Goal: Information Seeking & Learning: Learn about a topic

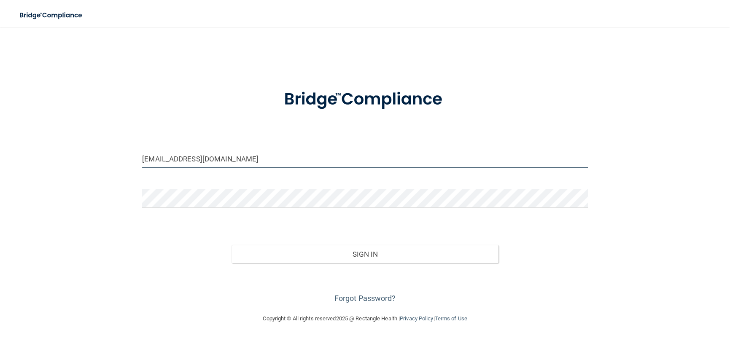
drag, startPoint x: 219, startPoint y: 164, endPoint x: 56, endPoint y: 163, distance: 163.3
click at [56, 163] on div "[EMAIL_ADDRESS][DOMAIN_NAME] Invalid email/password. You don't have permission …" at bounding box center [365, 170] width 697 height 270
type input "[EMAIL_ADDRESS][DOMAIN_NAME]"
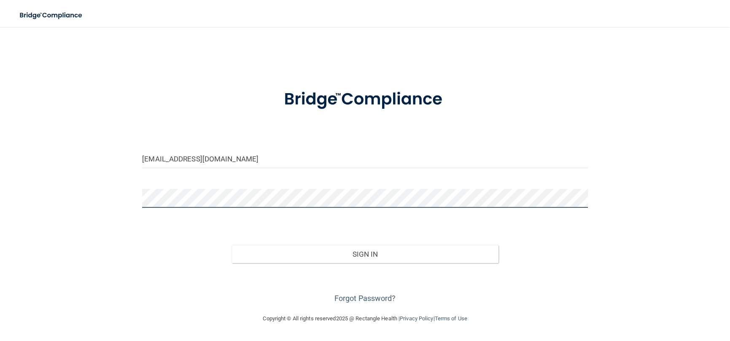
click at [58, 200] on div "[EMAIL_ADDRESS][DOMAIN_NAME] Invalid email/password. You don't have permission …" at bounding box center [365, 170] width 697 height 270
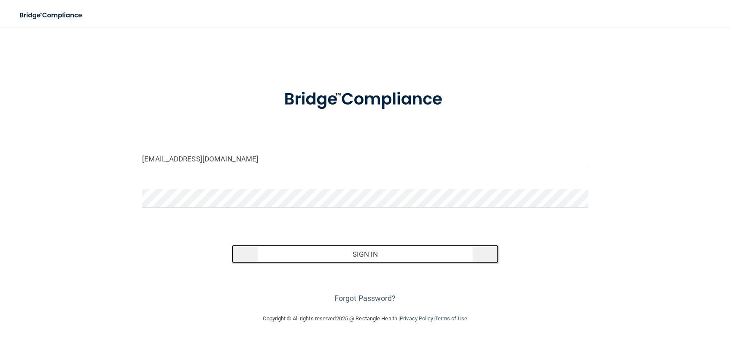
click at [354, 252] on button "Sign In" at bounding box center [366, 254] width 268 height 19
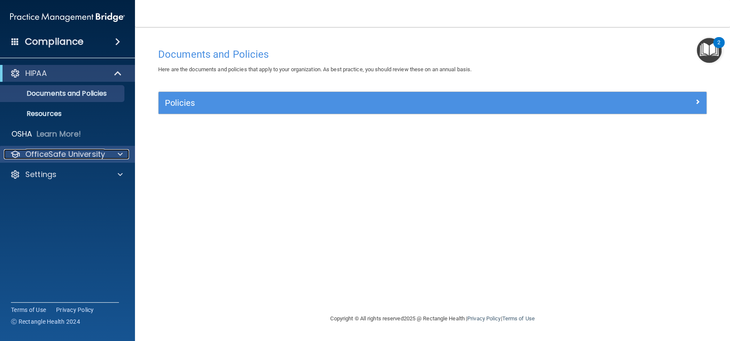
click at [96, 153] on p "OfficeSafe University" at bounding box center [65, 154] width 80 height 10
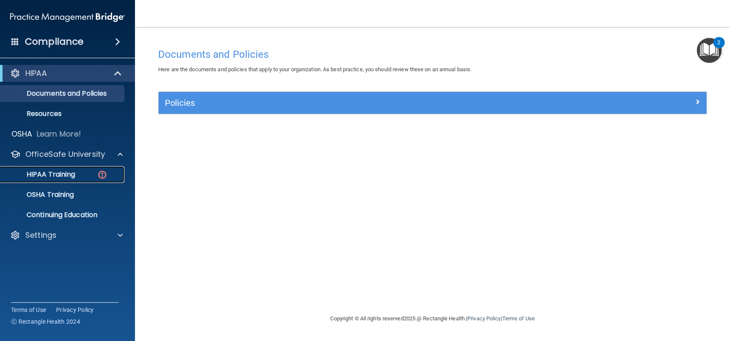
click at [82, 173] on div "HIPAA Training" at bounding box center [62, 174] width 115 height 8
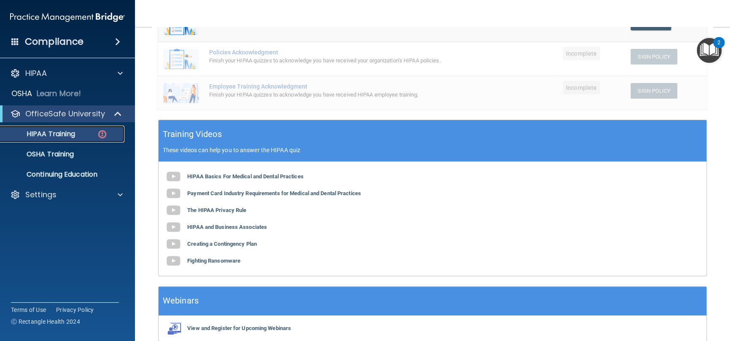
scroll to position [211, 0]
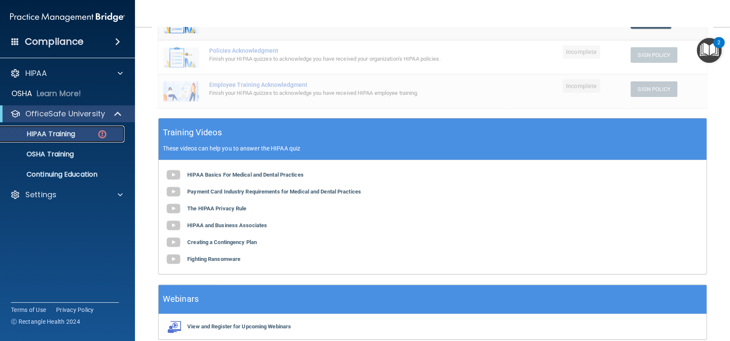
click at [73, 130] on p "HIPAA Training" at bounding box center [40, 134] width 70 height 8
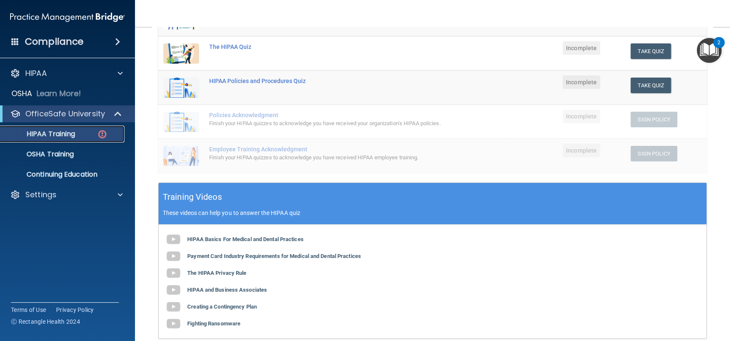
scroll to position [42, 0]
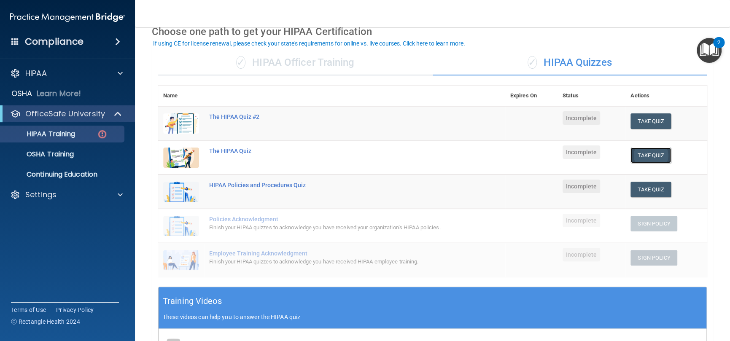
click at [652, 152] on button "Take Quiz" at bounding box center [651, 156] width 41 height 16
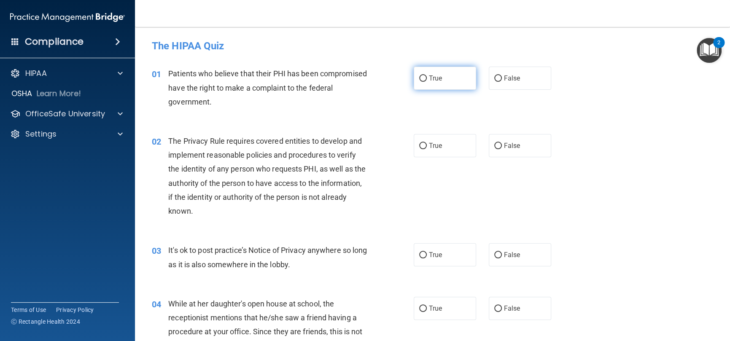
click at [422, 76] on input "True" at bounding box center [423, 79] width 8 height 6
radio input "true"
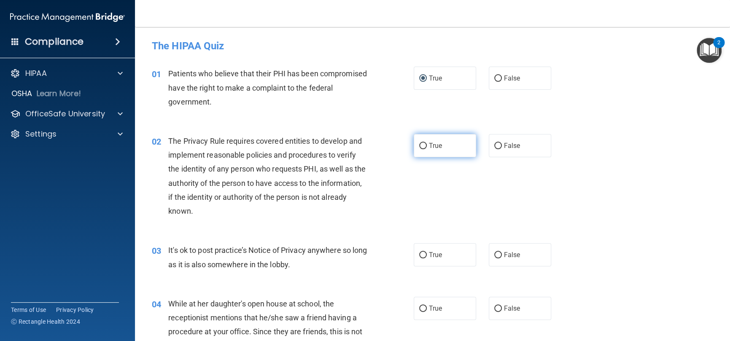
click at [419, 147] on input "True" at bounding box center [423, 146] width 8 height 6
radio input "true"
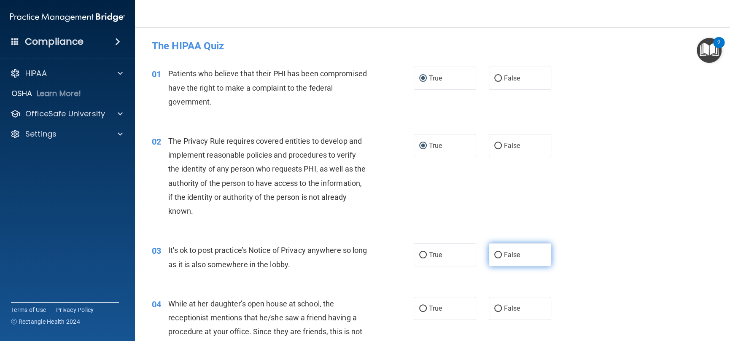
click at [498, 255] on input "False" at bounding box center [499, 255] width 8 height 6
radio input "true"
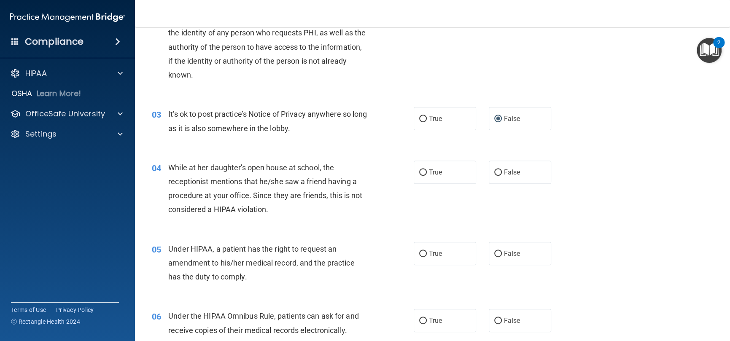
scroll to position [169, 0]
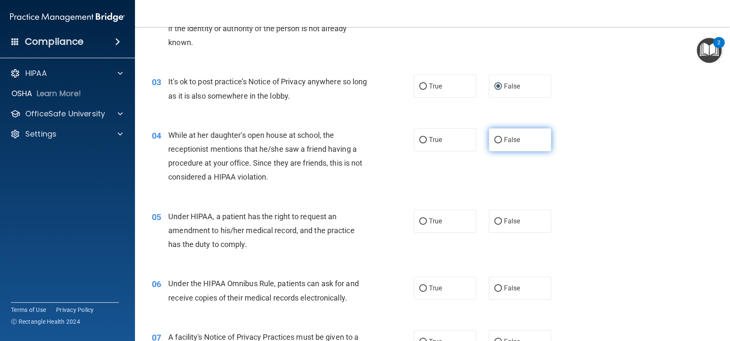
click at [495, 140] on input "False" at bounding box center [499, 140] width 8 height 6
radio input "true"
click at [495, 140] on input "False" at bounding box center [499, 140] width 8 height 6
click at [489, 221] on label "False" at bounding box center [520, 221] width 62 height 23
click at [495, 221] on input "False" at bounding box center [499, 222] width 8 height 6
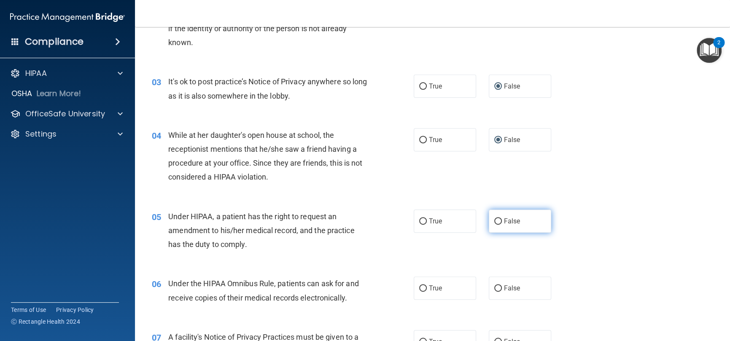
radio input "true"
click at [420, 288] on input "True" at bounding box center [423, 289] width 8 height 6
radio input "true"
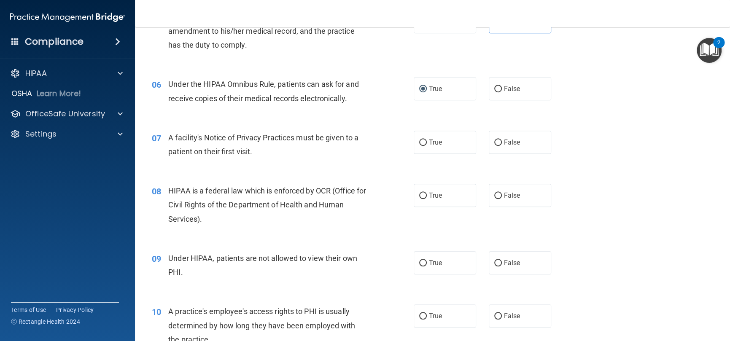
scroll to position [380, 0]
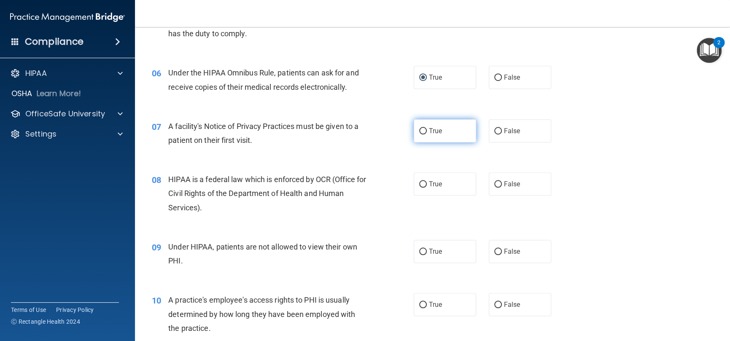
click at [419, 130] on input "True" at bounding box center [423, 131] width 8 height 6
radio input "true"
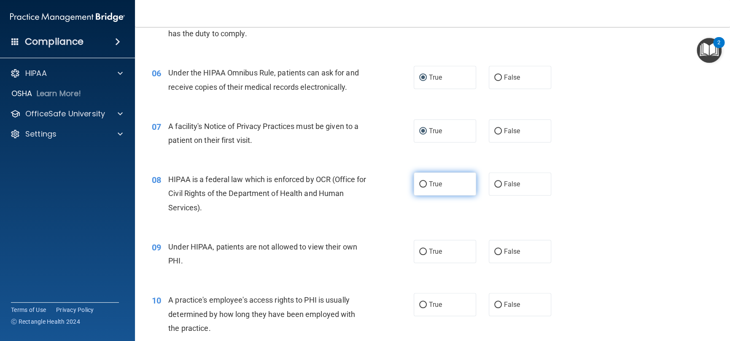
click at [420, 183] on input "True" at bounding box center [423, 184] width 8 height 6
radio input "true"
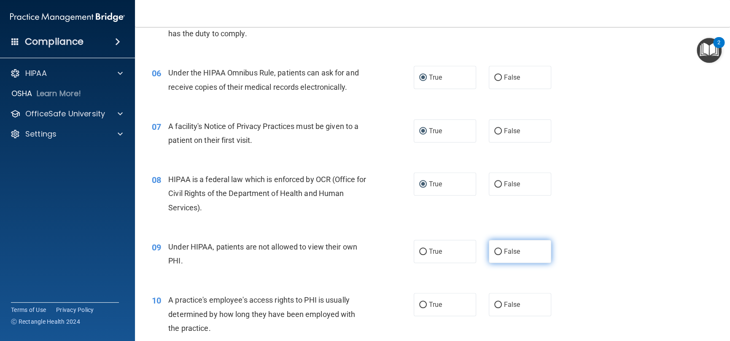
click at [496, 249] on input "False" at bounding box center [499, 252] width 8 height 6
radio input "true"
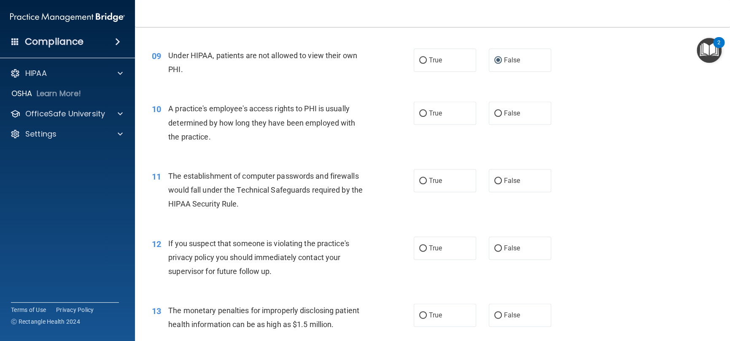
scroll to position [591, 0]
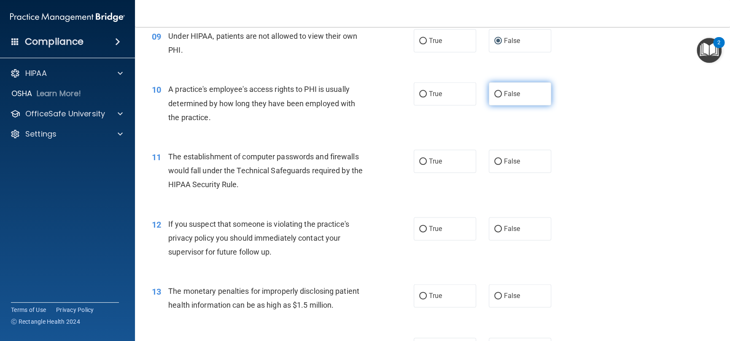
click at [495, 94] on input "False" at bounding box center [499, 94] width 8 height 6
radio input "true"
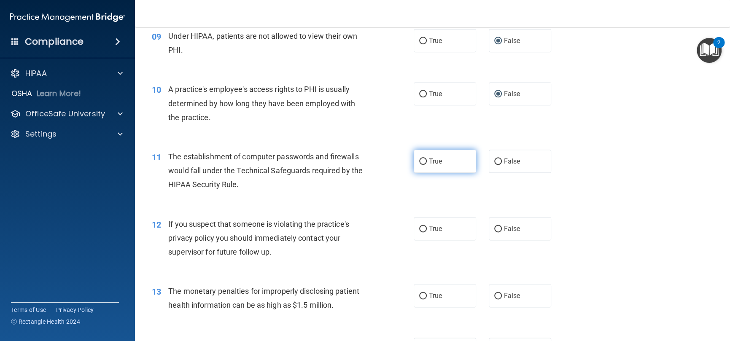
click at [419, 159] on input "True" at bounding box center [423, 162] width 8 height 6
radio input "true"
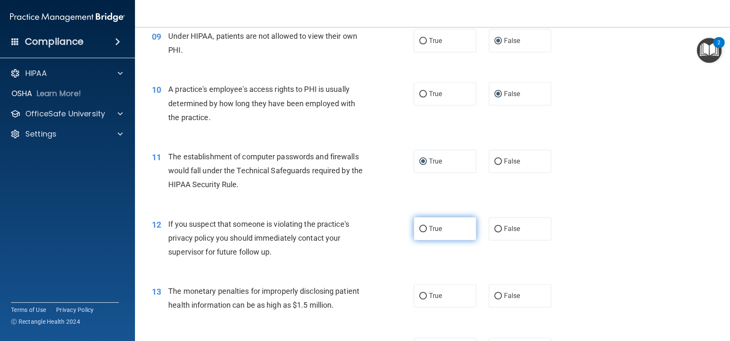
click at [419, 230] on input "True" at bounding box center [423, 229] width 8 height 6
radio input "true"
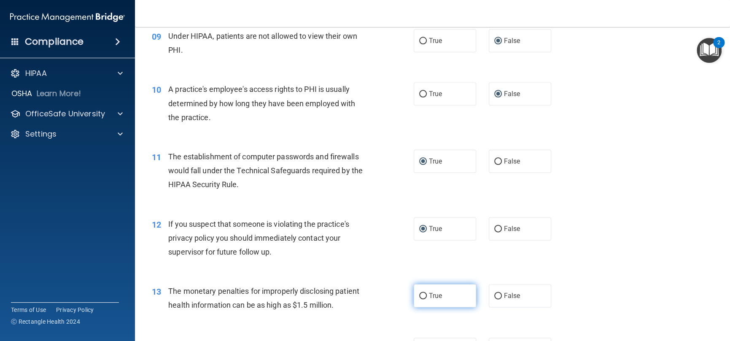
click at [419, 296] on input "True" at bounding box center [423, 296] width 8 height 6
radio input "true"
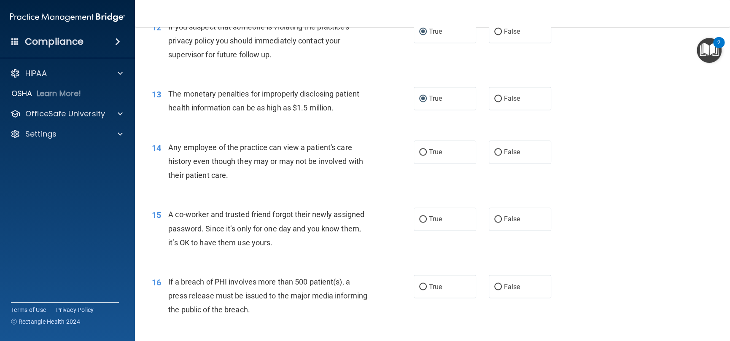
scroll to position [844, 0]
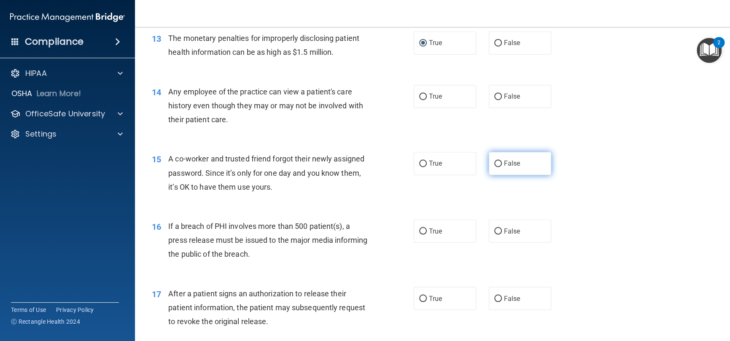
click at [495, 163] on input "False" at bounding box center [499, 164] width 8 height 6
radio input "true"
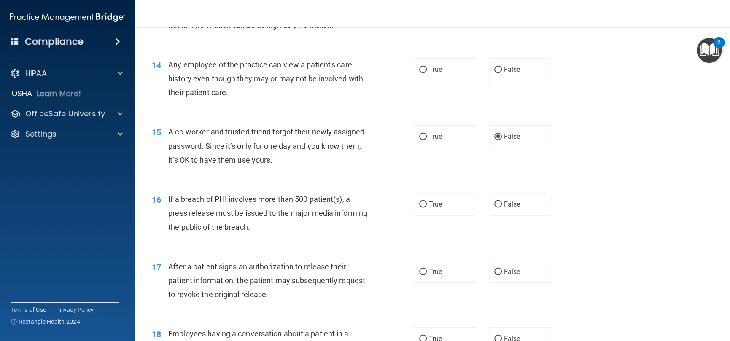
scroll to position [886, 0]
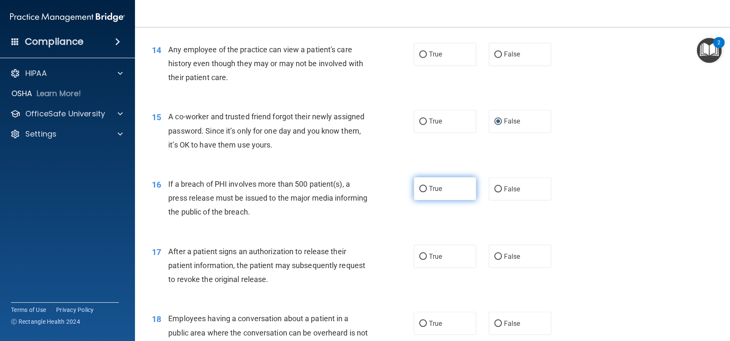
click at [422, 189] on input "True" at bounding box center [423, 189] width 8 height 6
radio input "true"
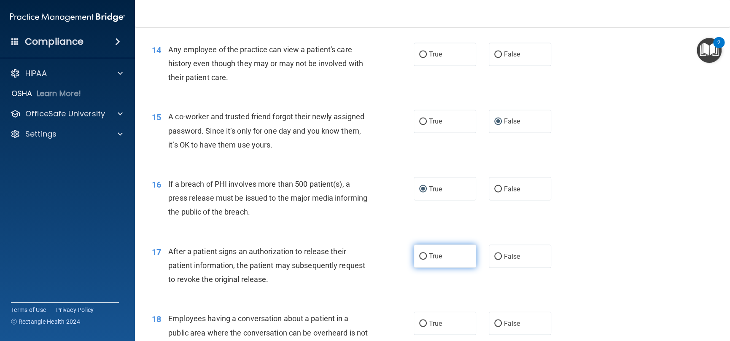
click at [419, 254] on input "True" at bounding box center [423, 257] width 8 height 6
radio input "true"
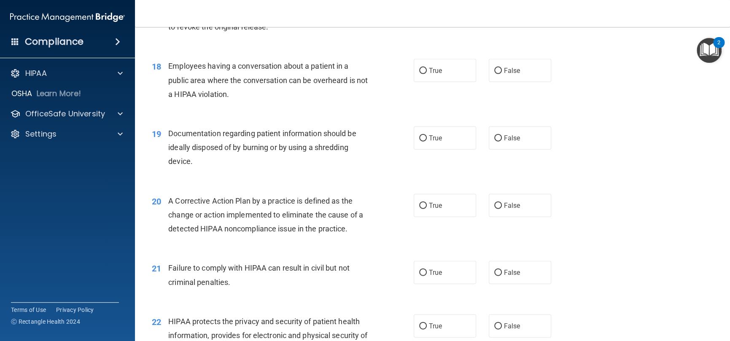
scroll to position [1139, 0]
click at [495, 70] on input "False" at bounding box center [499, 71] width 8 height 6
radio input "true"
click at [419, 137] on input "True" at bounding box center [423, 138] width 8 height 6
radio input "true"
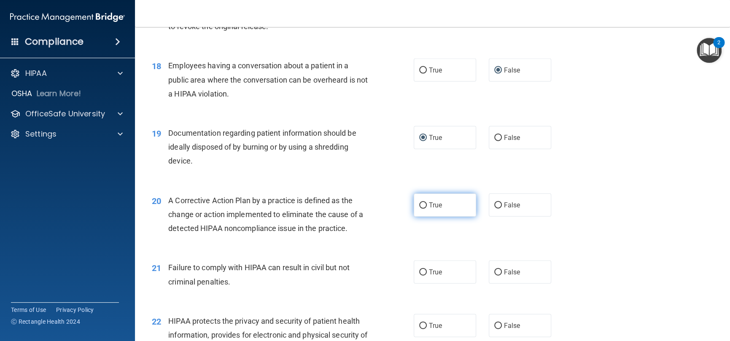
click at [422, 200] on label "True" at bounding box center [445, 205] width 62 height 23
click at [422, 203] on input "True" at bounding box center [423, 206] width 8 height 6
radio input "true"
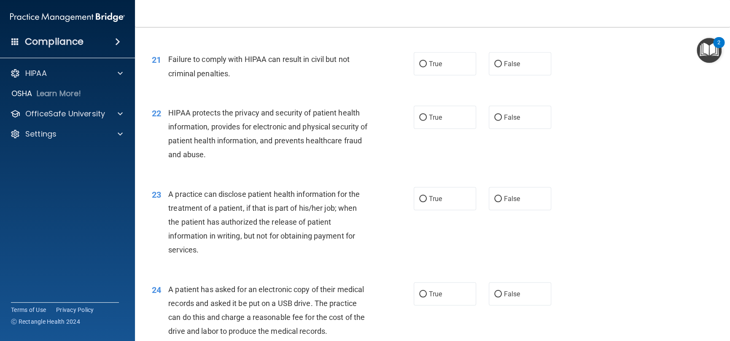
scroll to position [1350, 0]
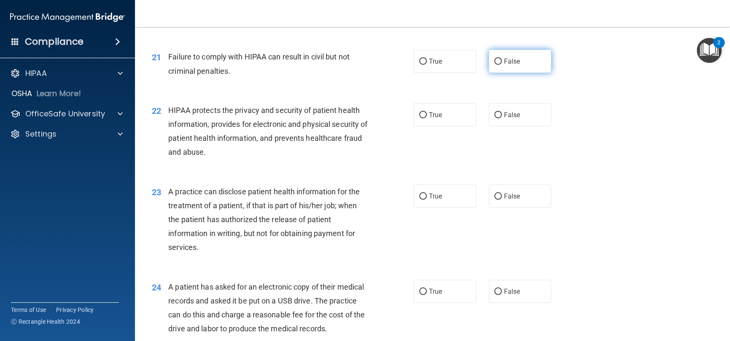
click at [495, 61] on input "False" at bounding box center [499, 62] width 8 height 6
radio input "true"
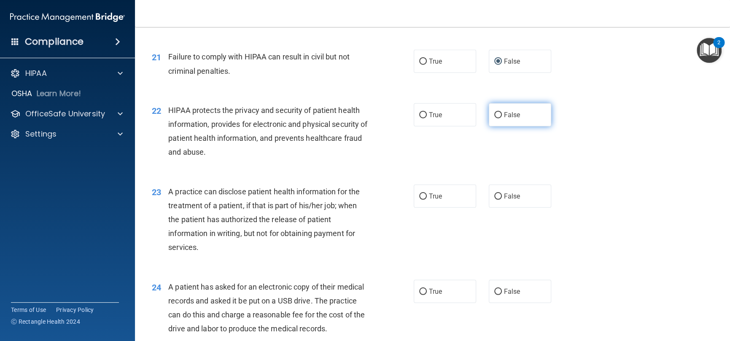
click at [495, 115] on input "False" at bounding box center [499, 115] width 8 height 6
radio input "true"
click at [419, 114] on input "True" at bounding box center [423, 115] width 8 height 6
radio input "true"
radio input "false"
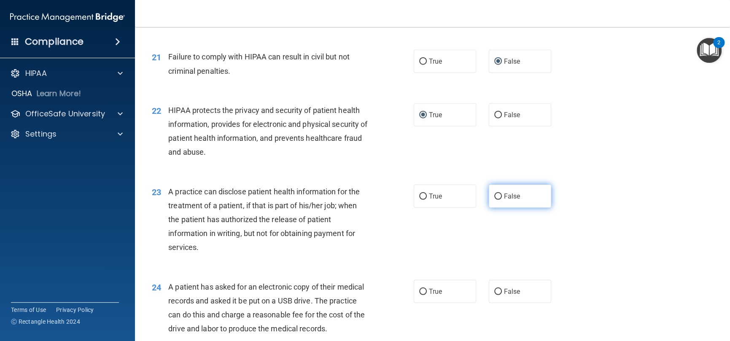
click at [495, 194] on input "False" at bounding box center [499, 197] width 8 height 6
radio input "true"
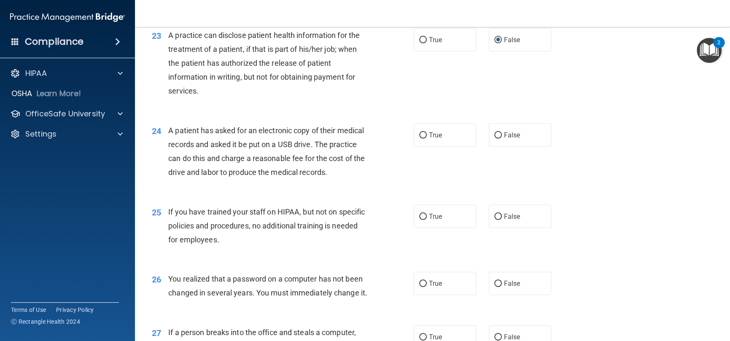
scroll to position [1519, 0]
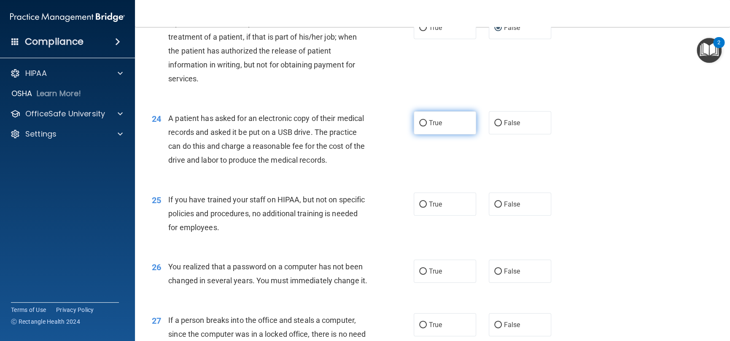
click at [419, 123] on input "True" at bounding box center [423, 123] width 8 height 6
radio input "true"
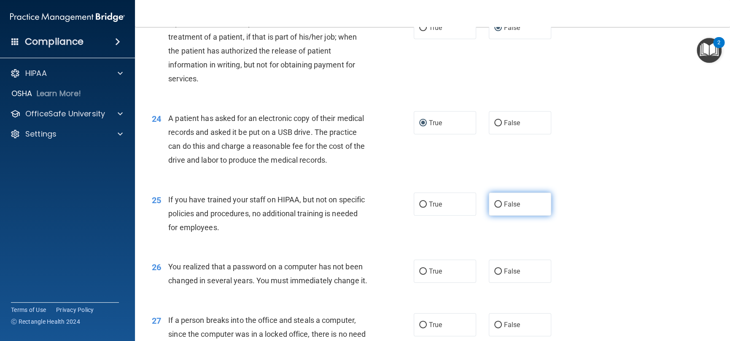
click at [495, 208] on input "False" at bounding box center [499, 205] width 8 height 6
radio input "true"
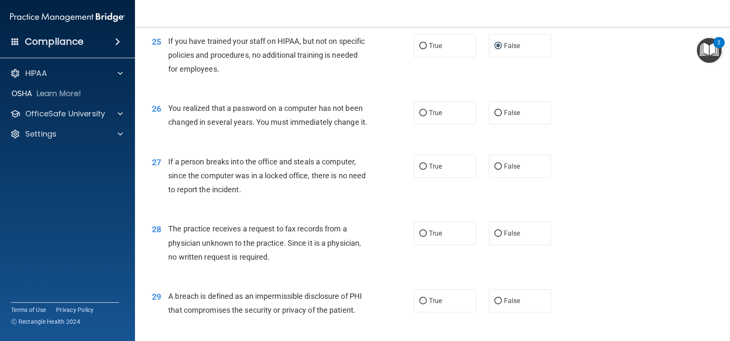
scroll to position [1688, 0]
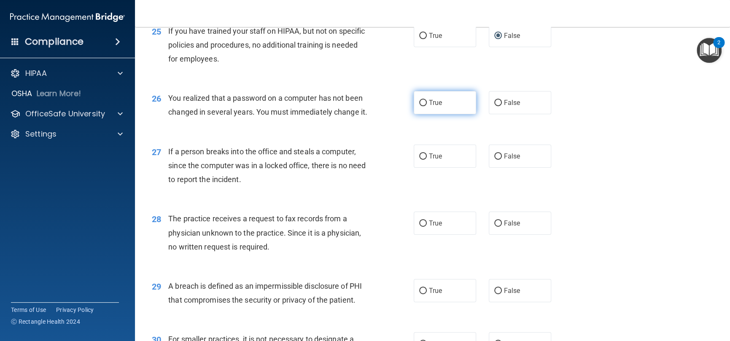
click at [419, 106] on input "True" at bounding box center [423, 103] width 8 height 6
radio input "true"
click at [496, 160] on input "False" at bounding box center [499, 157] width 8 height 6
radio input "true"
click at [495, 227] on input "False" at bounding box center [499, 224] width 8 height 6
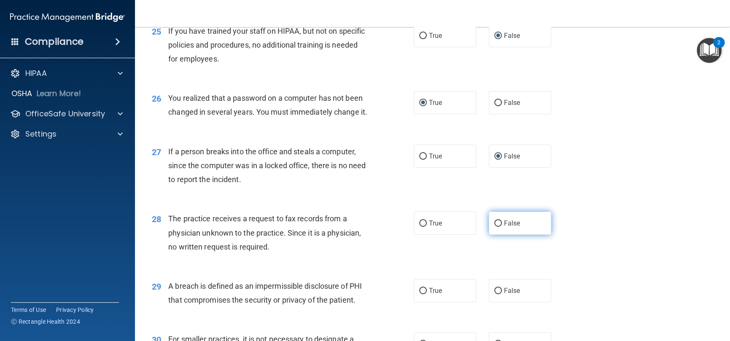
radio input "true"
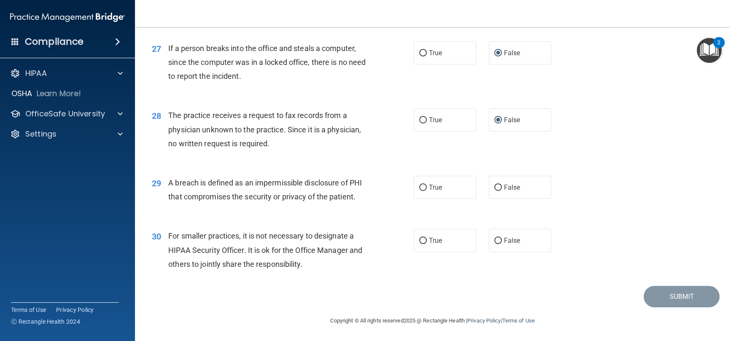
scroll to position [1819, 0]
drag, startPoint x: 419, startPoint y: 185, endPoint x: 456, endPoint y: 218, distance: 49.3
click at [419, 185] on input "True" at bounding box center [423, 188] width 8 height 6
radio input "true"
click at [499, 240] on label "False" at bounding box center [520, 240] width 62 height 23
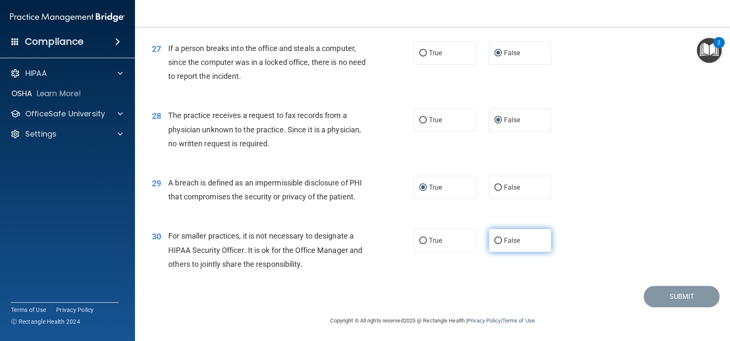
click at [499, 240] on input "False" at bounding box center [499, 241] width 8 height 6
radio input "true"
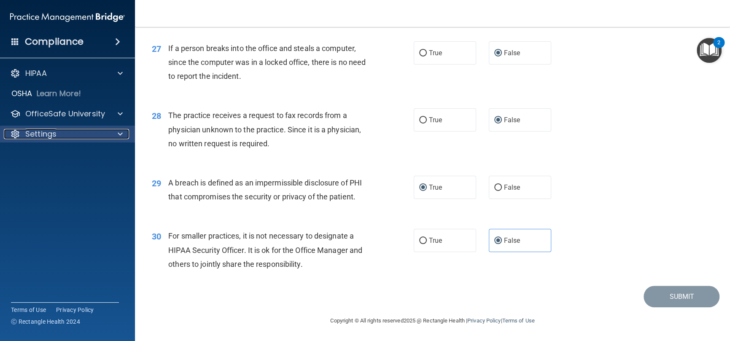
click at [43, 137] on p "Settings" at bounding box center [40, 134] width 31 height 10
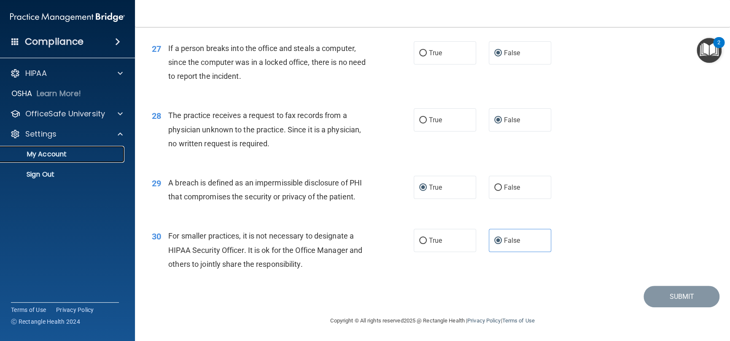
click at [52, 157] on p "My Account" at bounding box center [62, 154] width 115 height 8
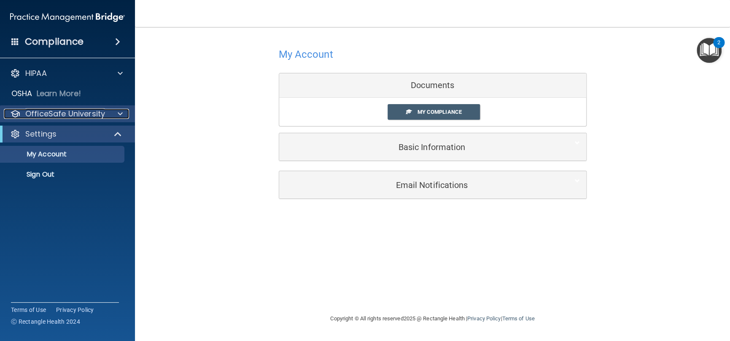
click at [42, 111] on p "OfficeSafe University" at bounding box center [65, 114] width 80 height 10
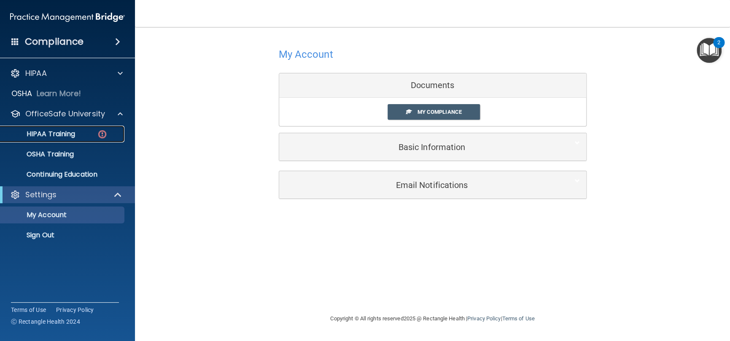
click at [49, 130] on p "HIPAA Training" at bounding box center [40, 134] width 70 height 8
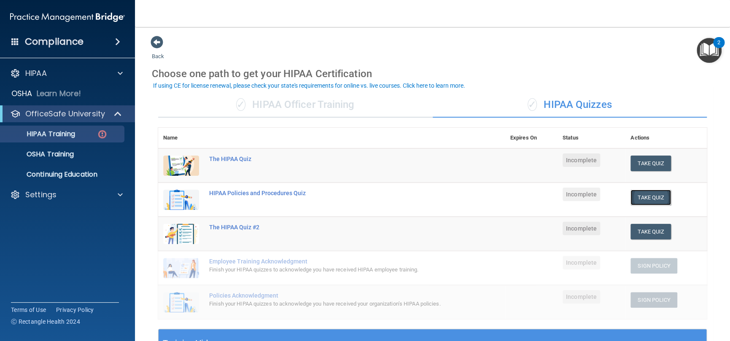
click at [650, 197] on button "Take Quiz" at bounding box center [651, 198] width 41 height 16
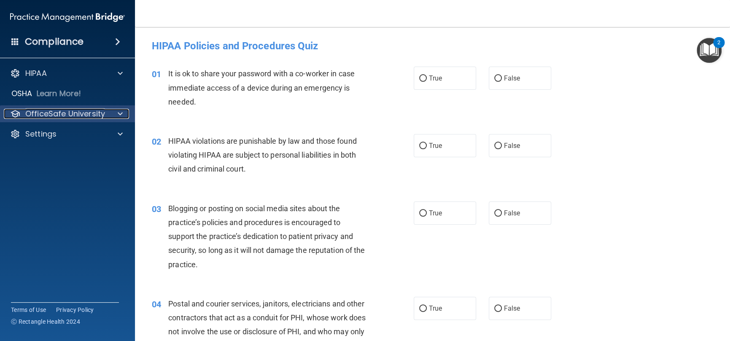
click at [59, 111] on p "OfficeSafe University" at bounding box center [65, 114] width 80 height 10
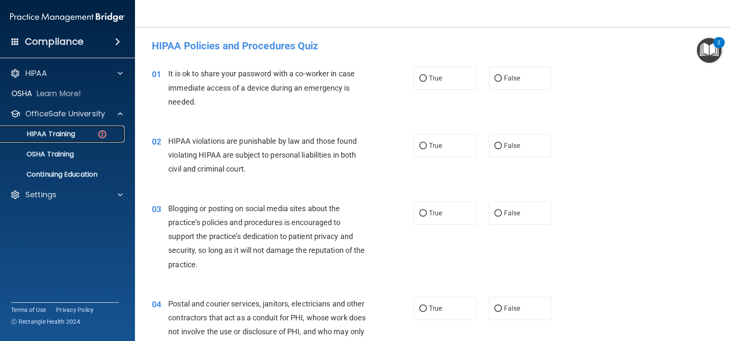
click at [70, 135] on p "HIPAA Training" at bounding box center [40, 134] width 70 height 8
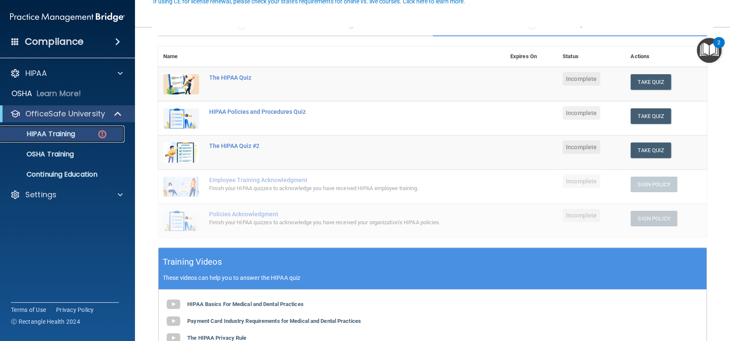
scroll to position [84, 0]
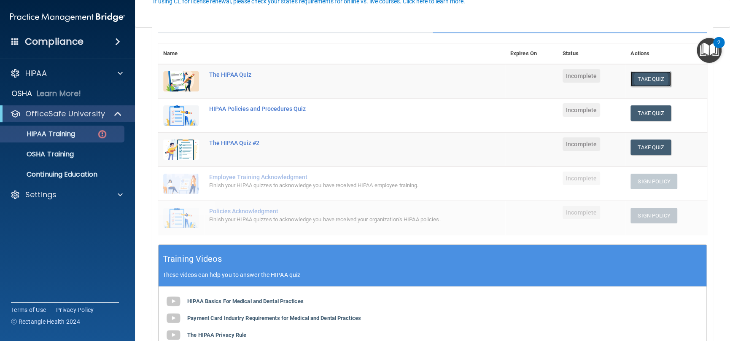
click at [649, 74] on button "Take Quiz" at bounding box center [651, 79] width 41 height 16
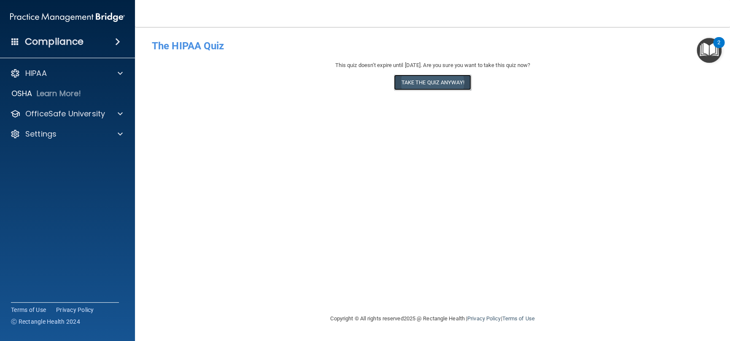
click at [449, 84] on button "Take the quiz anyway!" at bounding box center [432, 83] width 77 height 16
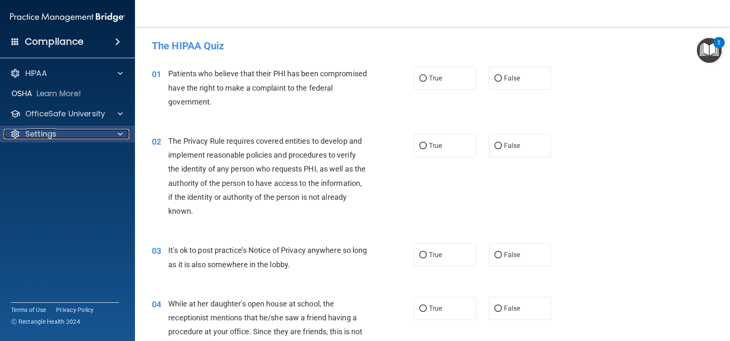
click at [50, 135] on p "Settings" at bounding box center [40, 134] width 31 height 10
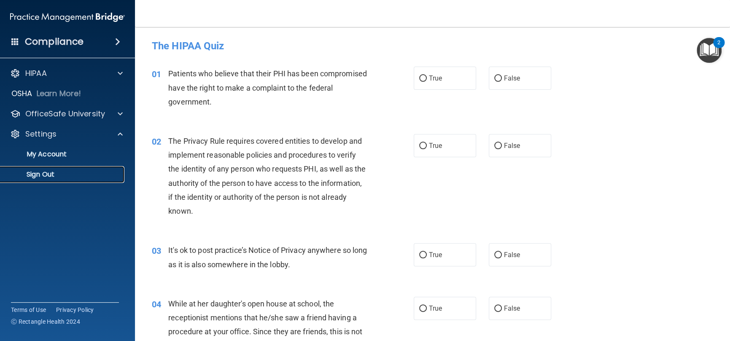
click at [48, 174] on p "Sign Out" at bounding box center [62, 174] width 115 height 8
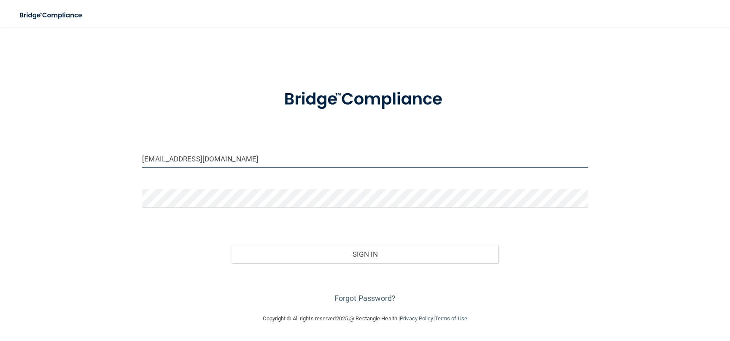
drag, startPoint x: 233, startPoint y: 157, endPoint x: 6, endPoint y: 168, distance: 226.5
click at [4, 169] on main "[EMAIL_ADDRESS][DOMAIN_NAME] Invalid email/password. You don't have permission …" at bounding box center [365, 184] width 730 height 314
type input "[EMAIL_ADDRESS][DOMAIN_NAME]"
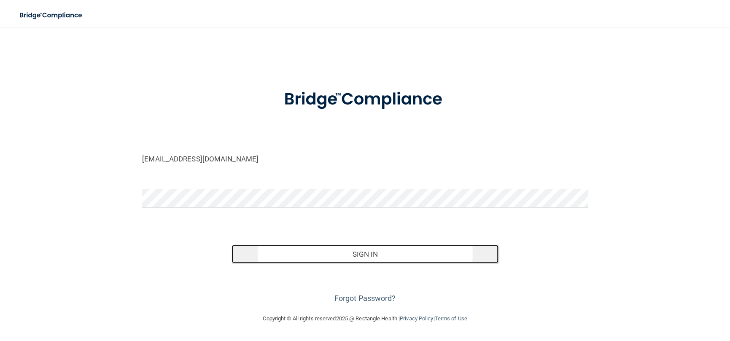
click at [325, 258] on button "Sign In" at bounding box center [366, 254] width 268 height 19
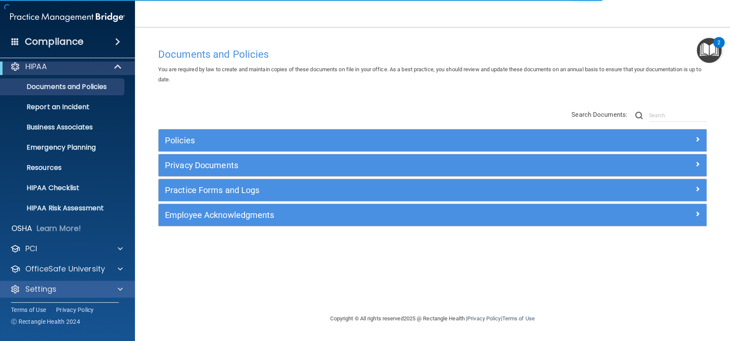
scroll to position [8, 0]
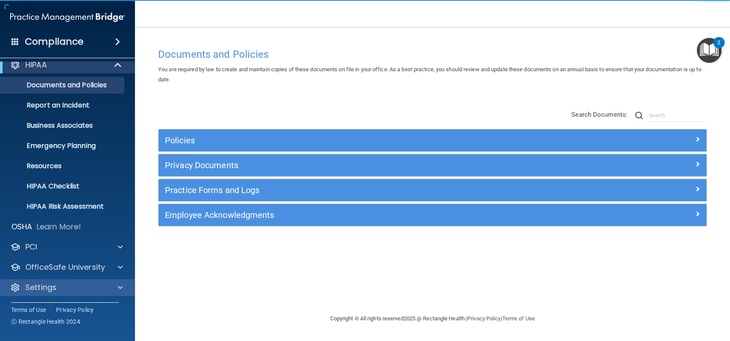
click at [65, 294] on div "Settings" at bounding box center [67, 287] width 135 height 17
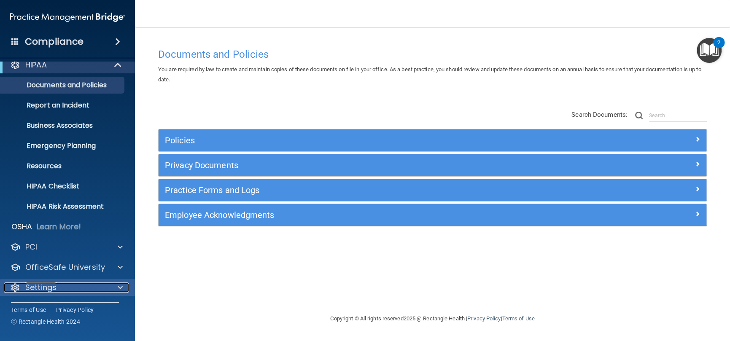
click at [67, 288] on div "Settings" at bounding box center [56, 288] width 105 height 10
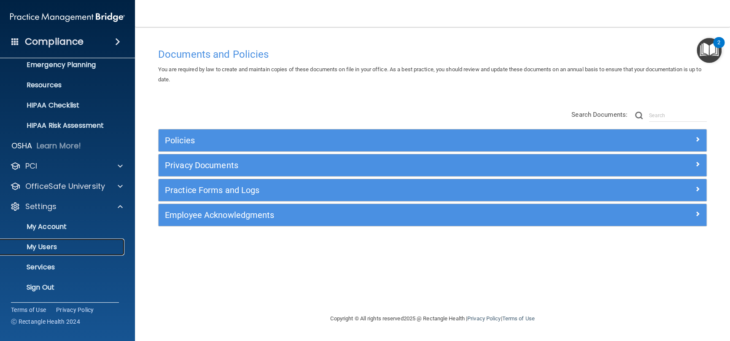
click at [54, 247] on p "My Users" at bounding box center [62, 247] width 115 height 8
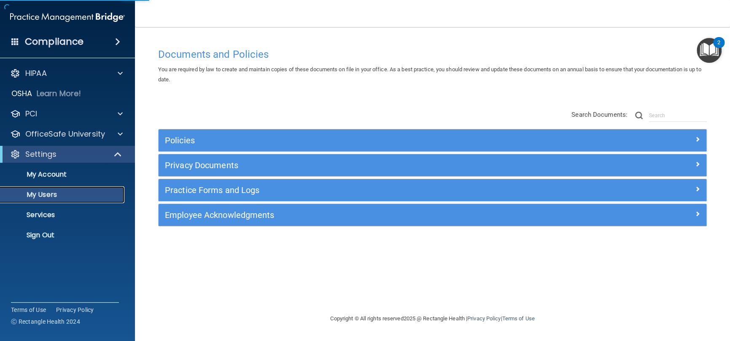
select select "20"
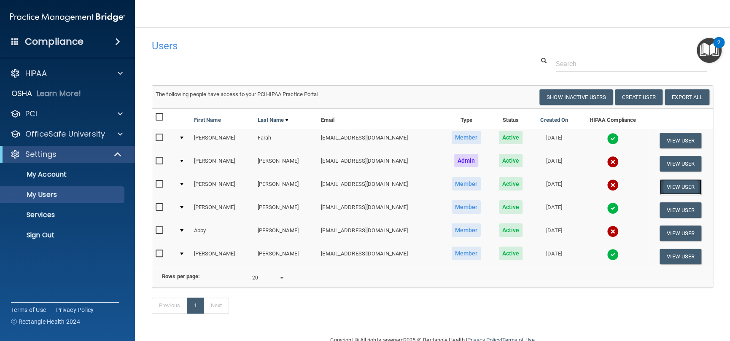
click at [668, 185] on button "View User" at bounding box center [681, 187] width 42 height 16
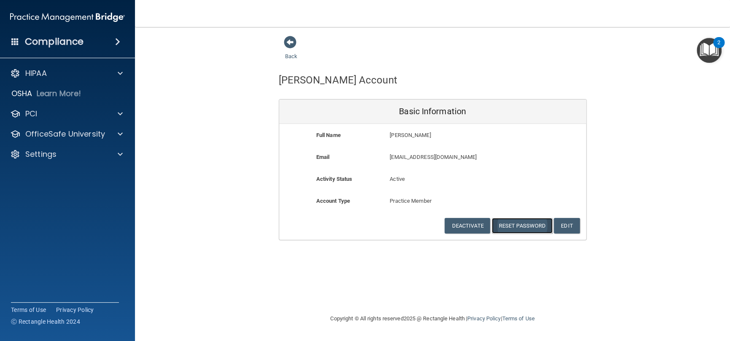
click at [522, 222] on button "Reset Password" at bounding box center [522, 226] width 61 height 16
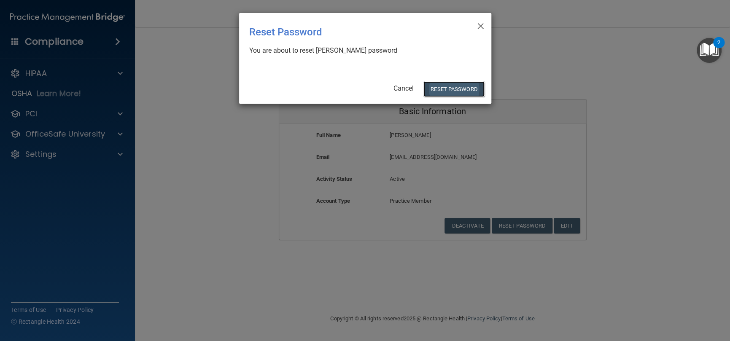
click at [462, 91] on button "Reset Password" at bounding box center [454, 89] width 61 height 16
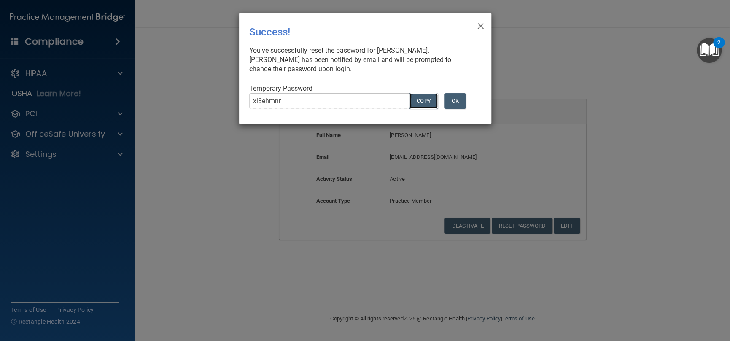
click at [424, 99] on button "COPY" at bounding box center [424, 101] width 28 height 16
click at [454, 102] on button "OK" at bounding box center [455, 101] width 21 height 16
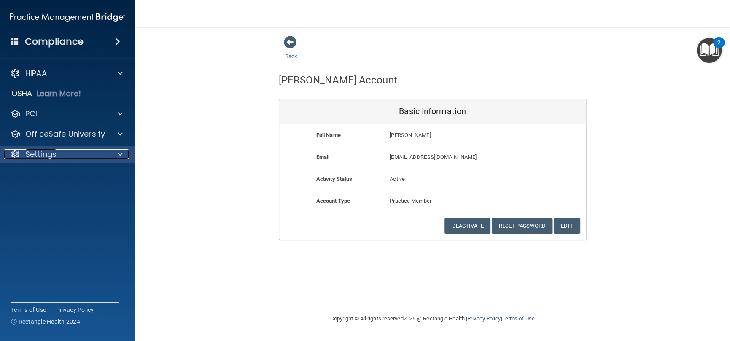
click at [72, 155] on div "Settings" at bounding box center [56, 154] width 105 height 10
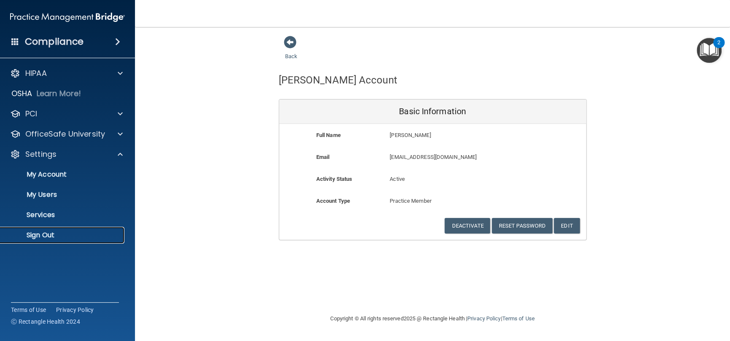
click at [46, 233] on p "Sign Out" at bounding box center [62, 235] width 115 height 8
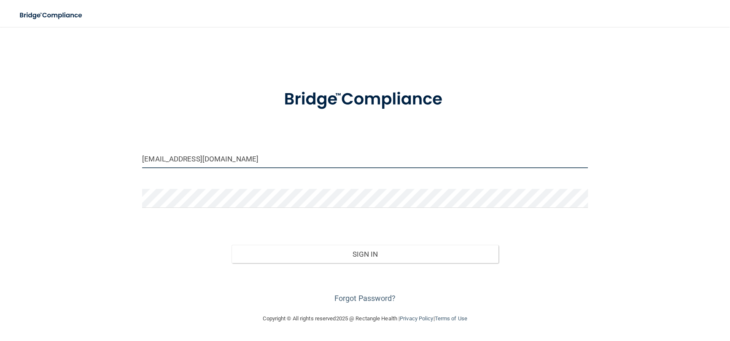
drag, startPoint x: 227, startPoint y: 159, endPoint x: 30, endPoint y: 162, distance: 197.5
click at [30, 162] on div "[EMAIL_ADDRESS][DOMAIN_NAME] Invalid email/password. You don't have permission …" at bounding box center [365, 170] width 697 height 270
type input "[EMAIL_ADDRESS][DOMAIN_NAME]"
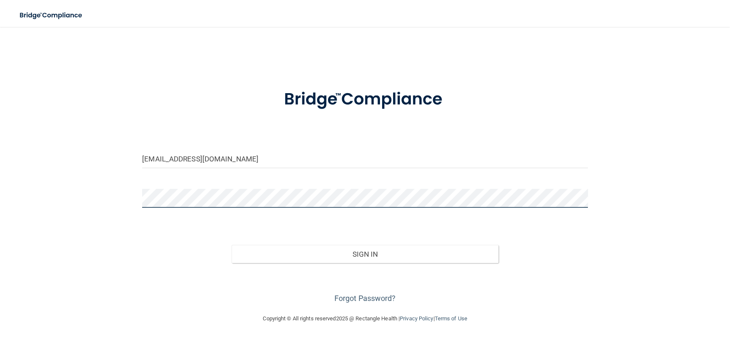
click at [45, 200] on div "[EMAIL_ADDRESS][DOMAIN_NAME] Invalid email/password. You don't have permission …" at bounding box center [365, 170] width 697 height 270
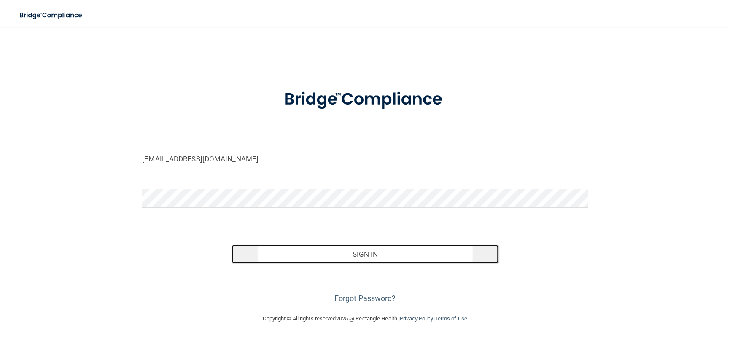
click at [375, 249] on button "Sign In" at bounding box center [366, 254] width 268 height 19
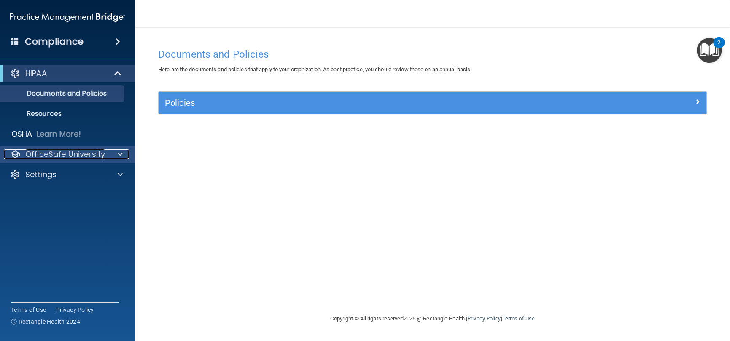
click at [85, 156] on p "OfficeSafe University" at bounding box center [65, 154] width 80 height 10
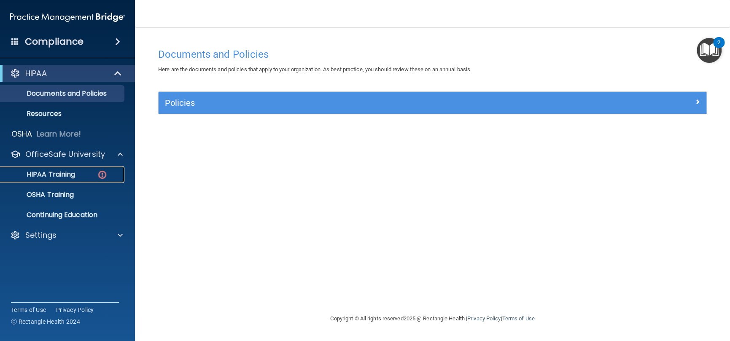
click at [51, 173] on p "HIPAA Training" at bounding box center [40, 174] width 70 height 8
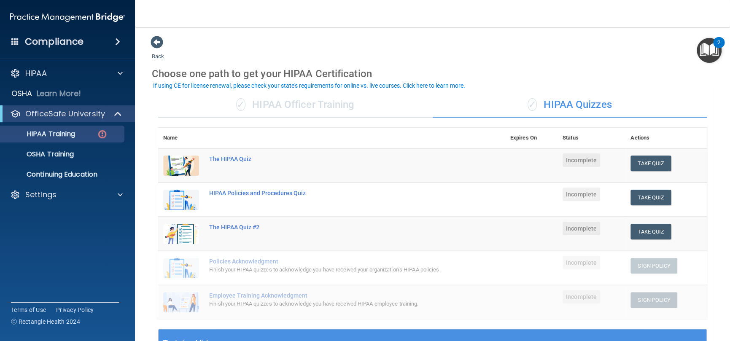
click at [226, 163] on td "The HIPAA Quiz" at bounding box center [354, 166] width 301 height 35
click at [228, 159] on div "The HIPAA Quiz" at bounding box center [336, 159] width 254 height 7
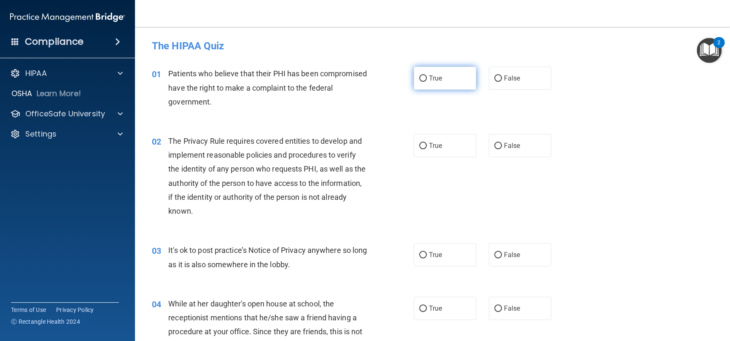
click at [419, 81] on input "True" at bounding box center [423, 79] width 8 height 6
radio input "true"
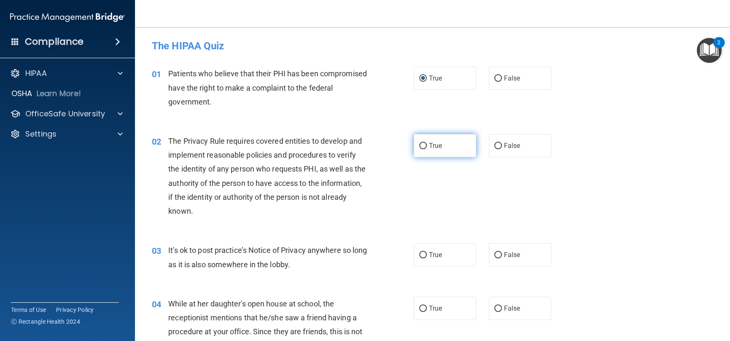
click at [419, 143] on input "True" at bounding box center [423, 146] width 8 height 6
radio input "true"
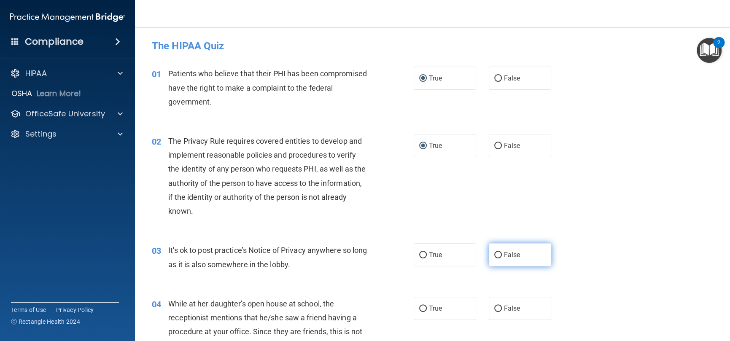
click at [495, 252] on input "False" at bounding box center [499, 255] width 8 height 6
radio input "true"
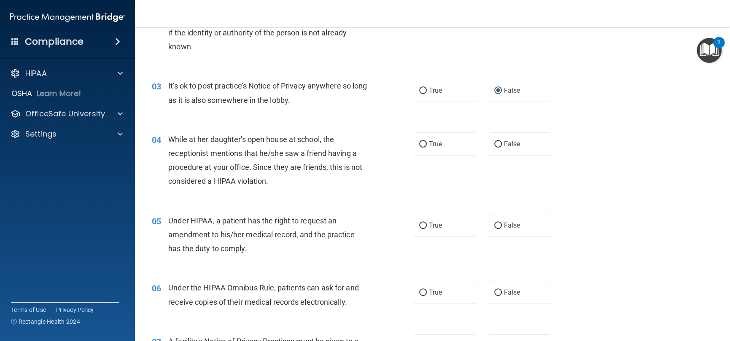
scroll to position [169, 0]
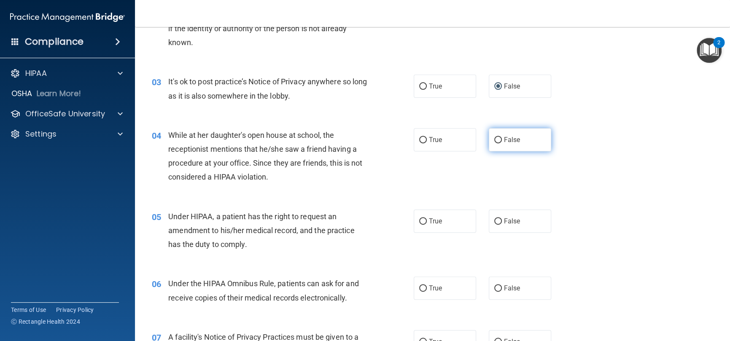
click at [498, 141] on input "False" at bounding box center [499, 140] width 8 height 6
radio input "true"
click at [495, 220] on input "False" at bounding box center [499, 222] width 8 height 6
radio input "true"
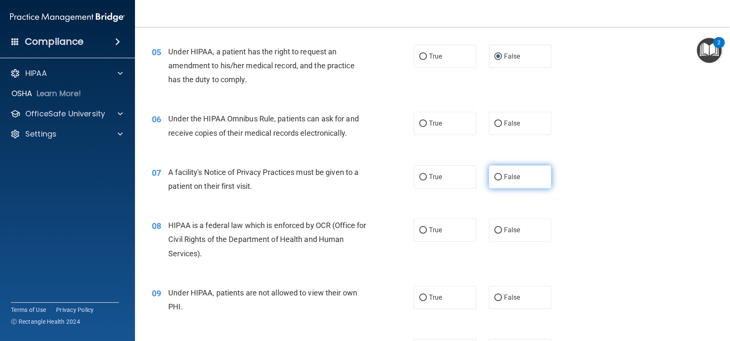
scroll to position [338, 0]
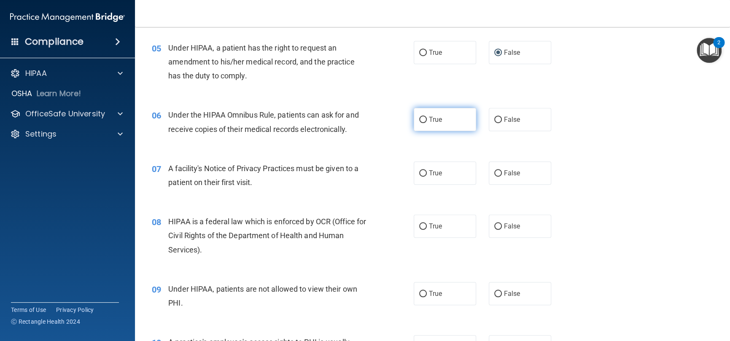
click at [419, 111] on label "True" at bounding box center [445, 119] width 62 height 23
click at [419, 117] on input "True" at bounding box center [423, 120] width 8 height 6
radio input "true"
drag, startPoint x: 419, startPoint y: 118, endPoint x: 422, endPoint y: 143, distance: 24.6
click at [419, 119] on input "True" at bounding box center [423, 120] width 8 height 6
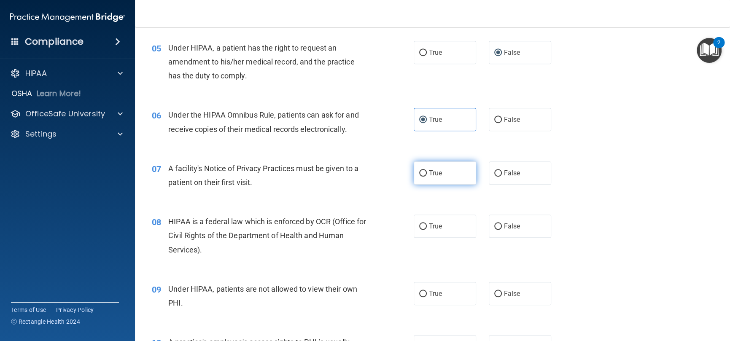
click at [419, 176] on input "True" at bounding box center [423, 173] width 8 height 6
radio input "true"
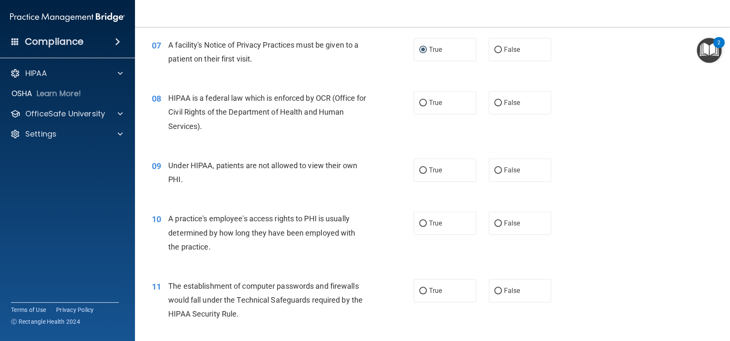
scroll to position [464, 0]
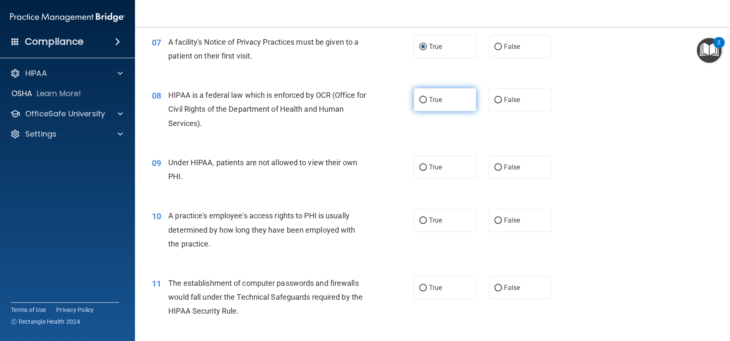
drag, startPoint x: 423, startPoint y: 94, endPoint x: 425, endPoint y: 98, distance: 4.9
click at [424, 94] on label "True" at bounding box center [445, 99] width 62 height 23
click at [424, 97] on input "True" at bounding box center [423, 100] width 8 height 6
radio input "true"
click at [495, 167] on input "False" at bounding box center [499, 168] width 8 height 6
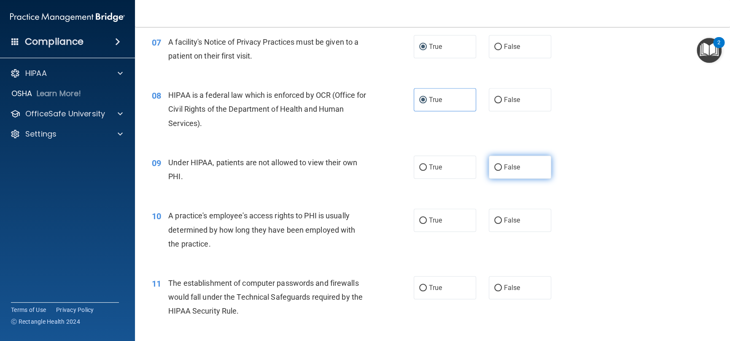
radio input "true"
click at [495, 222] on input "False" at bounding box center [499, 221] width 8 height 6
radio input "true"
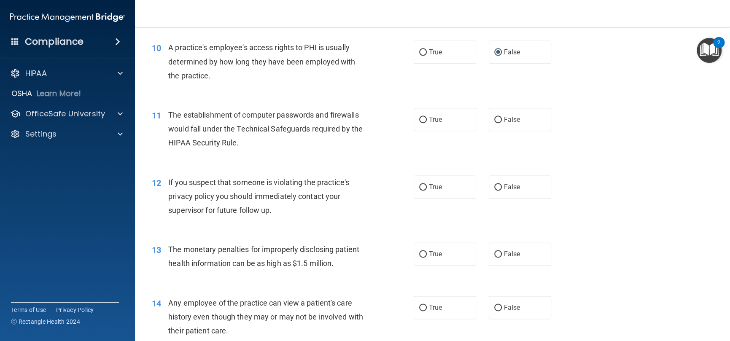
scroll to position [633, 0]
click at [421, 116] on input "True" at bounding box center [423, 119] width 8 height 6
radio input "true"
click at [422, 186] on input "True" at bounding box center [423, 187] width 8 height 6
radio input "true"
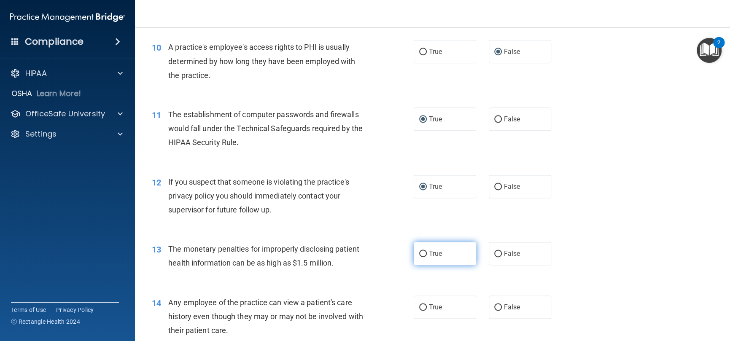
click at [419, 246] on label "True" at bounding box center [445, 253] width 62 height 23
click at [419, 251] on input "True" at bounding box center [423, 254] width 8 height 6
radio input "true"
click at [421, 255] on input "True" at bounding box center [423, 254] width 8 height 6
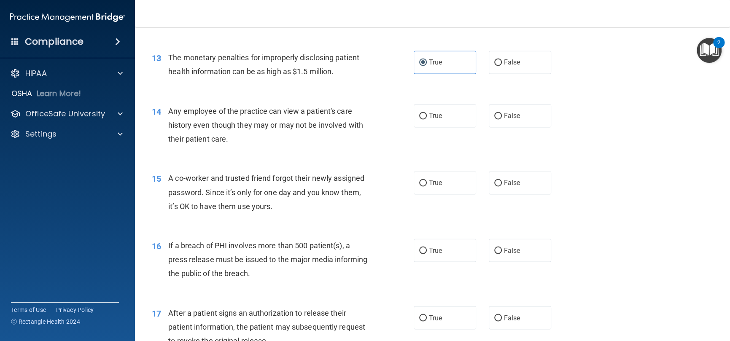
scroll to position [844, 0]
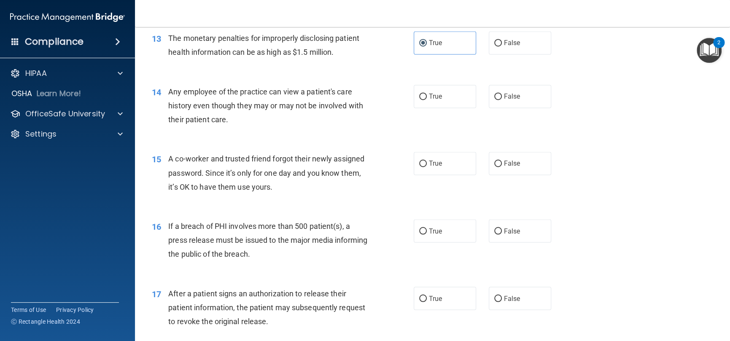
drag, startPoint x: 495, startPoint y: 100, endPoint x: 492, endPoint y: 136, distance: 36.8
click at [495, 101] on label "False" at bounding box center [520, 96] width 62 height 23
click at [495, 100] on input "False" at bounding box center [499, 97] width 8 height 6
radio input "true"
click at [495, 161] on input "False" at bounding box center [499, 164] width 8 height 6
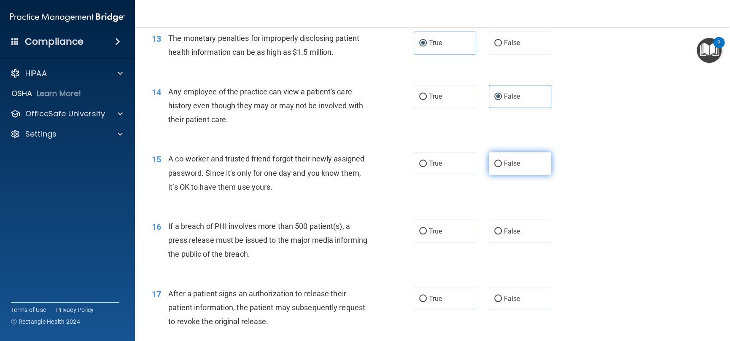
radio input "true"
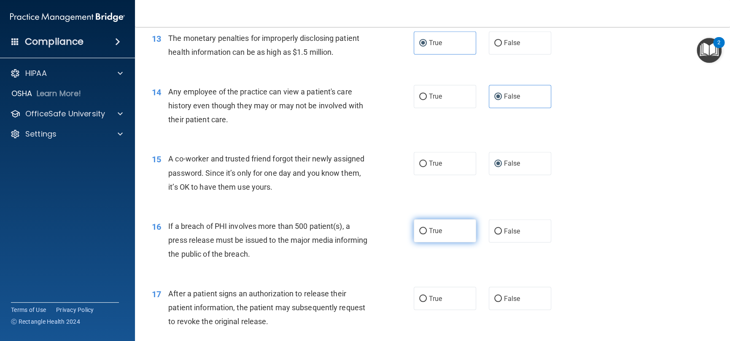
click at [422, 232] on input "True" at bounding box center [423, 231] width 8 height 6
radio input "true"
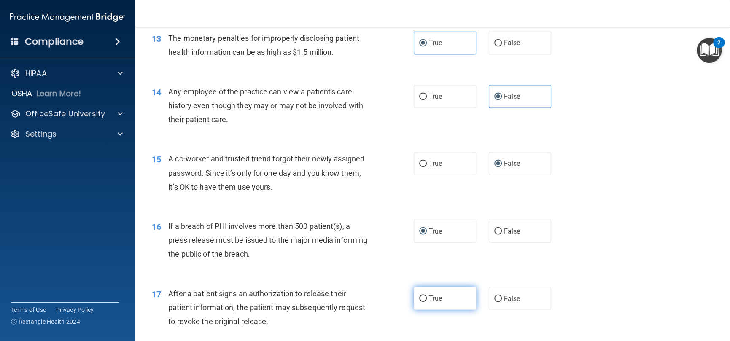
click at [419, 297] on input "True" at bounding box center [423, 299] width 8 height 6
radio input "true"
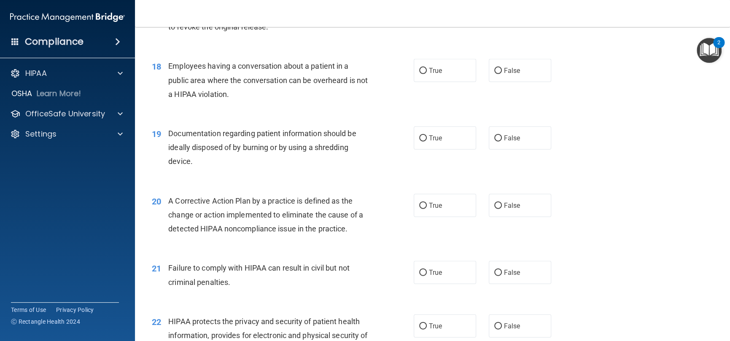
scroll to position [1139, 0]
click at [495, 71] on input "False" at bounding box center [499, 71] width 8 height 6
radio input "true"
click at [421, 132] on label "True" at bounding box center [445, 137] width 62 height 23
click at [421, 135] on input "True" at bounding box center [423, 138] width 8 height 6
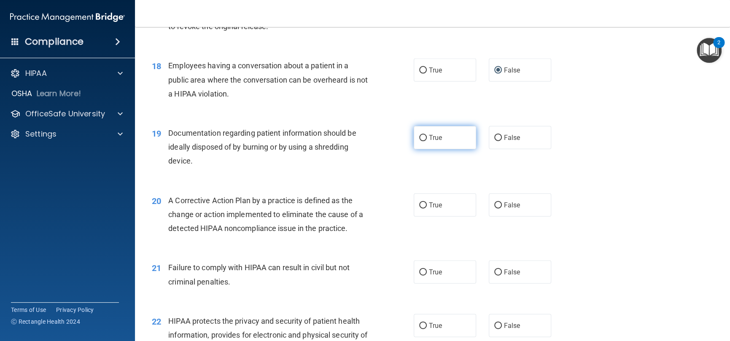
radio input "true"
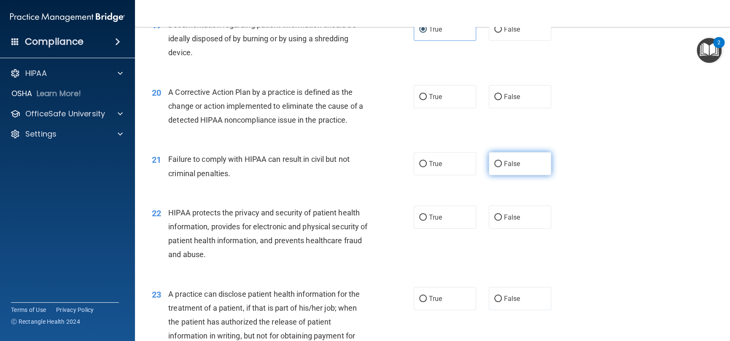
scroll to position [1266, 0]
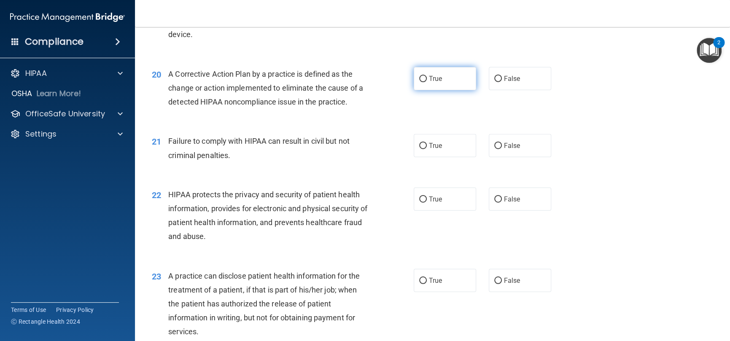
click at [432, 90] on label "True" at bounding box center [445, 78] width 62 height 23
drag, startPoint x: 416, startPoint y: 76, endPoint x: 421, endPoint y: 76, distance: 4.7
click at [419, 76] on input "True" at bounding box center [423, 79] width 8 height 6
radio input "true"
click at [495, 144] on input "False" at bounding box center [499, 146] width 8 height 6
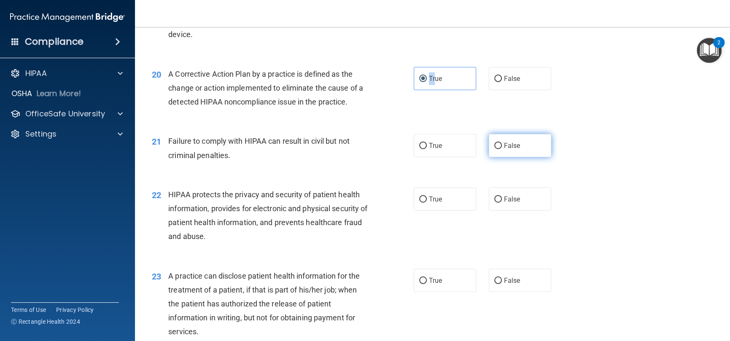
radio input "true"
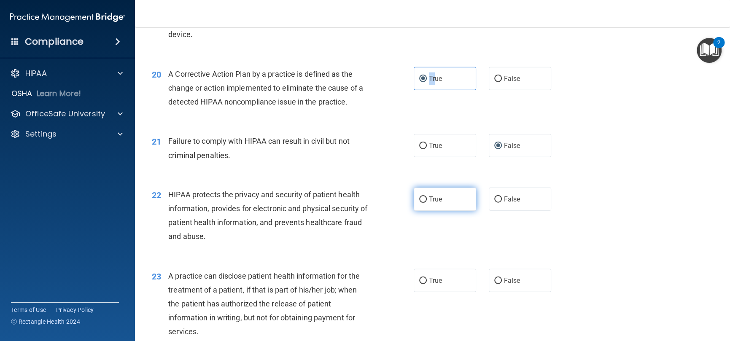
click at [421, 197] on input "True" at bounding box center [423, 200] width 8 height 6
radio input "true"
click at [497, 279] on input "False" at bounding box center [499, 281] width 8 height 6
radio input "true"
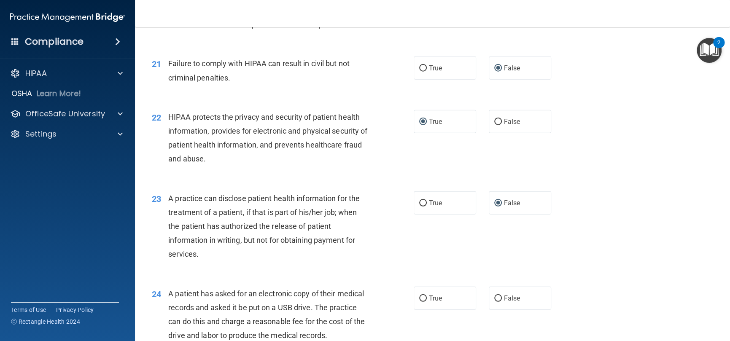
scroll to position [1350, 0]
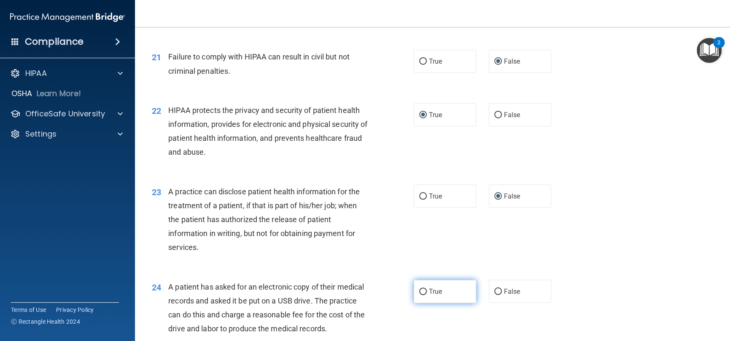
click at [419, 286] on label "True" at bounding box center [445, 291] width 62 height 23
click at [419, 289] on input "True" at bounding box center [423, 292] width 8 height 6
radio input "true"
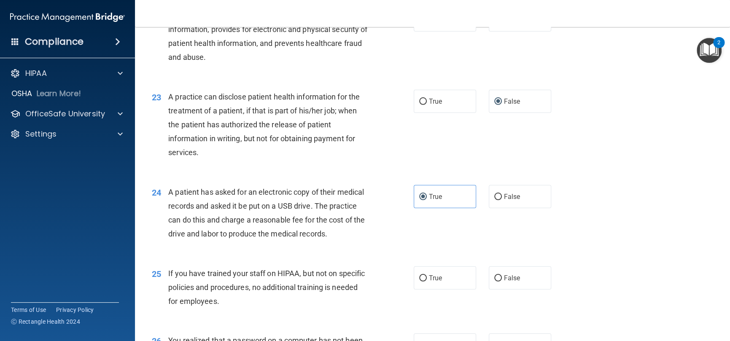
scroll to position [1561, 0]
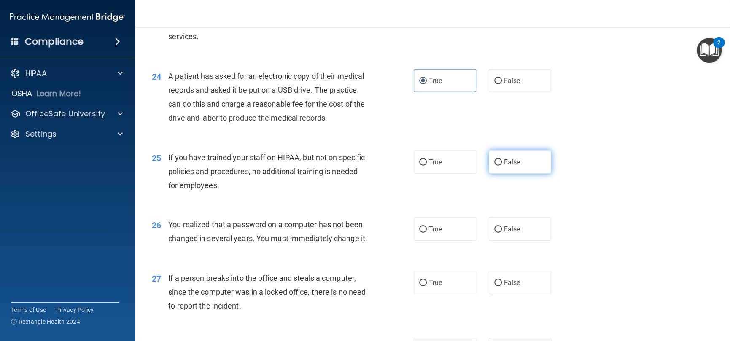
drag, startPoint x: 487, startPoint y: 189, endPoint x: 496, endPoint y: 178, distance: 13.7
click at [490, 184] on div "25 If you have trained your staff on HIPAA, but not on specific policies and pr…" at bounding box center [433, 174] width 574 height 68
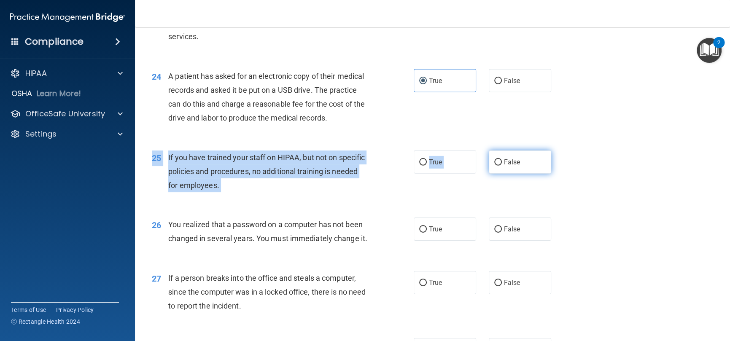
click at [495, 166] on input "False" at bounding box center [499, 163] width 8 height 6
radio input "true"
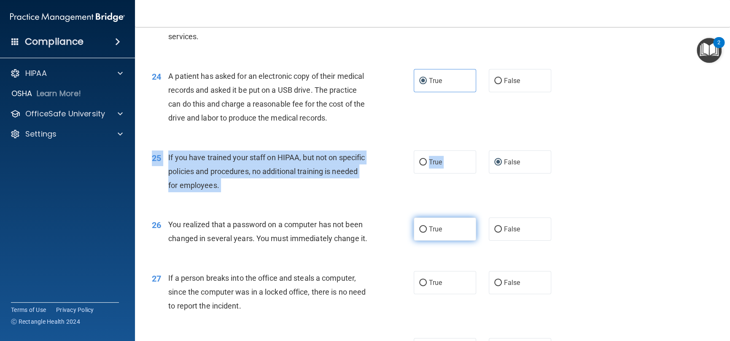
click at [422, 233] on input "True" at bounding box center [423, 230] width 8 height 6
radio input "true"
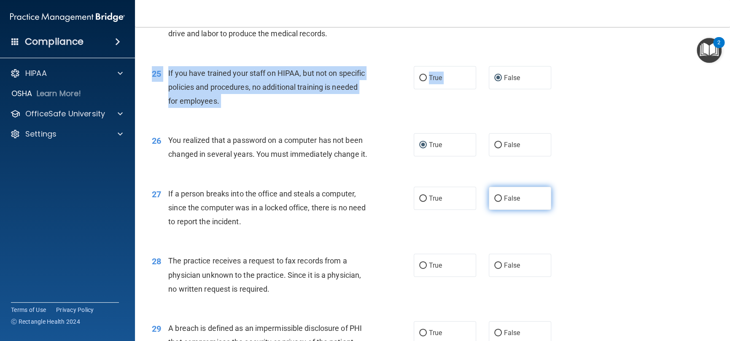
click at [495, 202] on input "False" at bounding box center [499, 199] width 8 height 6
radio input "true"
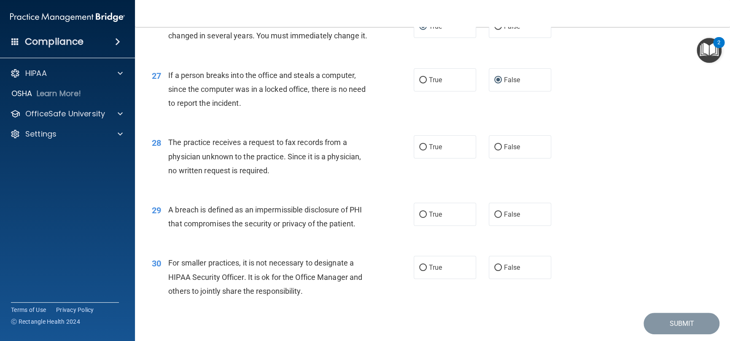
scroll to position [1772, 0]
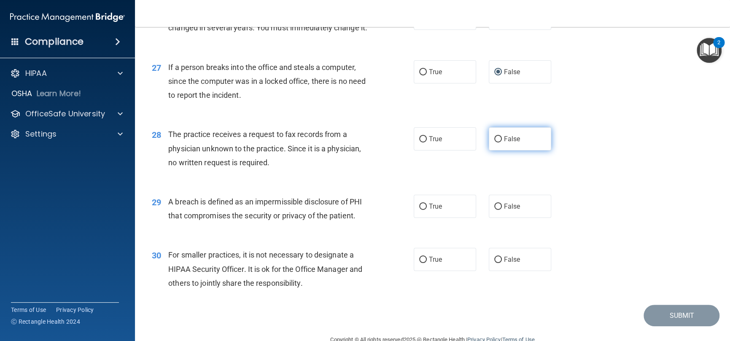
click at [495, 143] on input "False" at bounding box center [499, 139] width 8 height 6
radio input "true"
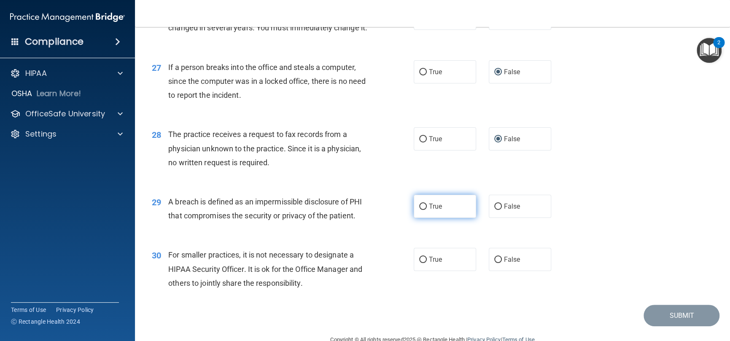
click at [425, 218] on label "True" at bounding box center [445, 206] width 62 height 23
click at [425, 210] on input "True" at bounding box center [423, 207] width 8 height 6
radio input "true"
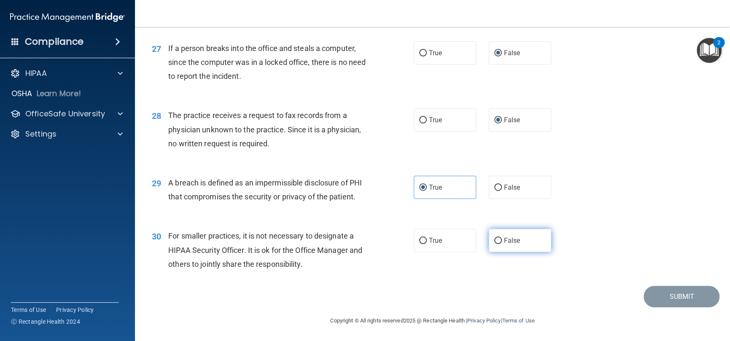
click at [495, 239] on input "False" at bounding box center [499, 241] width 8 height 6
radio input "true"
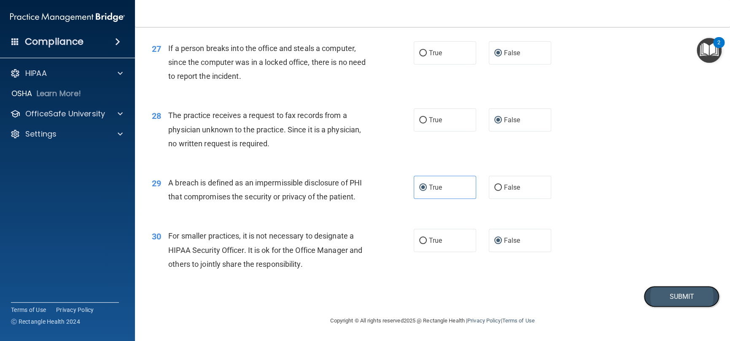
click at [685, 296] on button "Submit" at bounding box center [682, 297] width 76 height 22
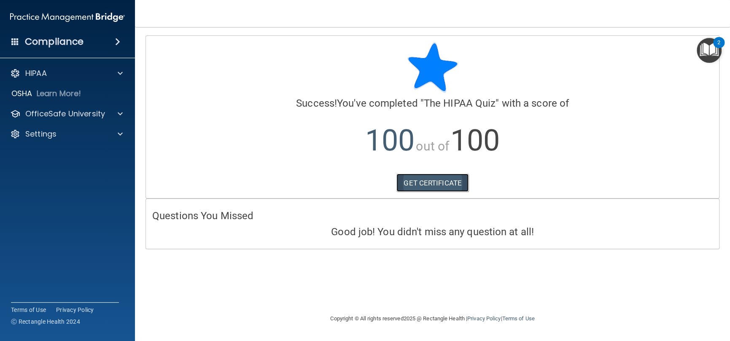
click at [437, 188] on link "GET CERTIFICATE" at bounding box center [433, 183] width 72 height 19
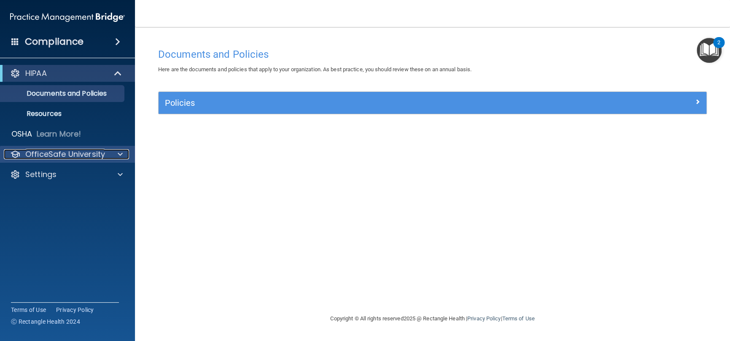
click at [79, 158] on p "OfficeSafe University" at bounding box center [65, 154] width 80 height 10
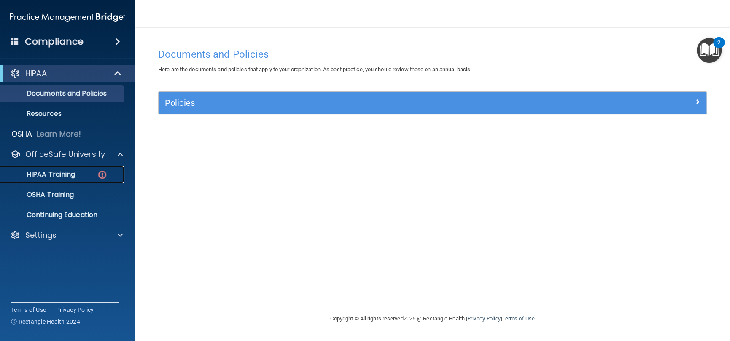
click at [67, 173] on p "HIPAA Training" at bounding box center [40, 174] width 70 height 8
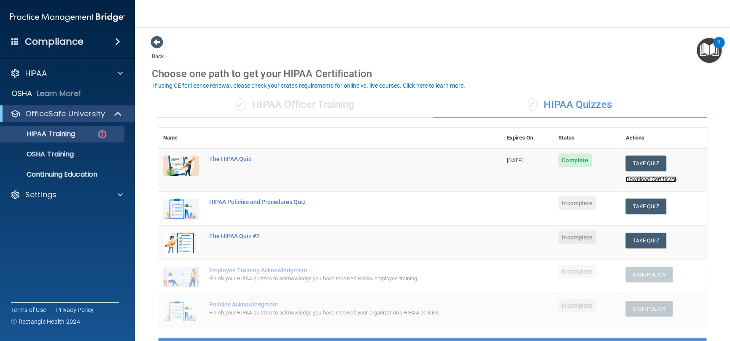
click at [634, 179] on link "Download Certificate" at bounding box center [651, 179] width 51 height 6
click at [640, 206] on button "Take Quiz" at bounding box center [646, 207] width 41 height 16
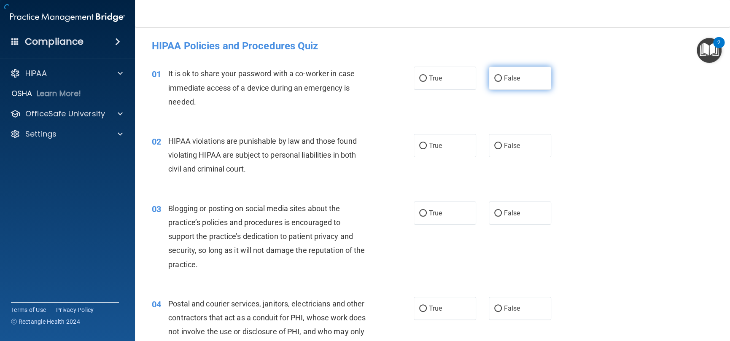
click at [498, 79] on label "False" at bounding box center [520, 78] width 62 height 23
click at [498, 79] on input "False" at bounding box center [499, 79] width 8 height 6
radio input "true"
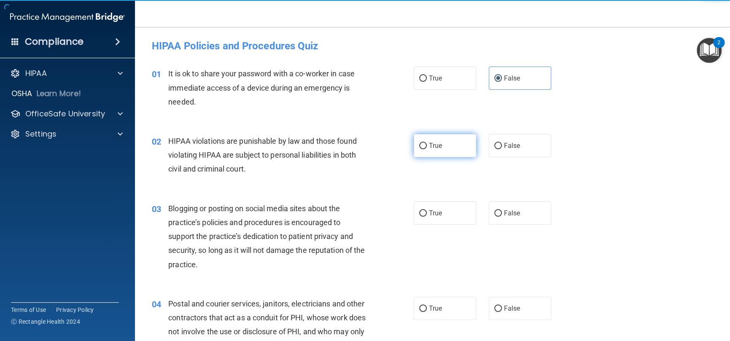
click at [422, 149] on input "True" at bounding box center [423, 146] width 8 height 6
radio input "true"
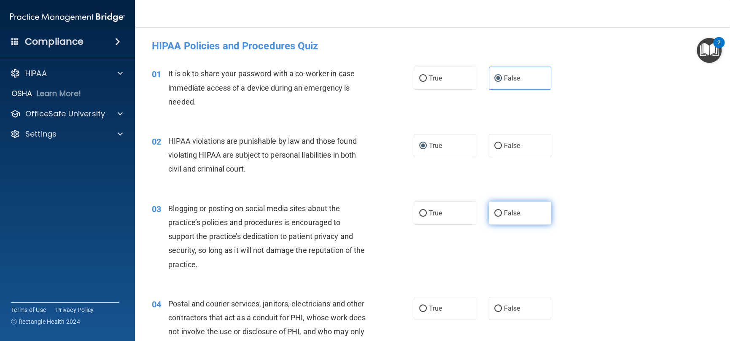
click at [495, 211] on input "False" at bounding box center [499, 214] width 8 height 6
radio input "true"
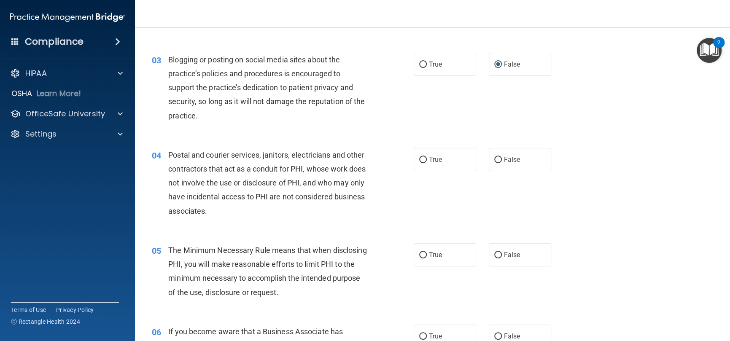
scroll to position [169, 0]
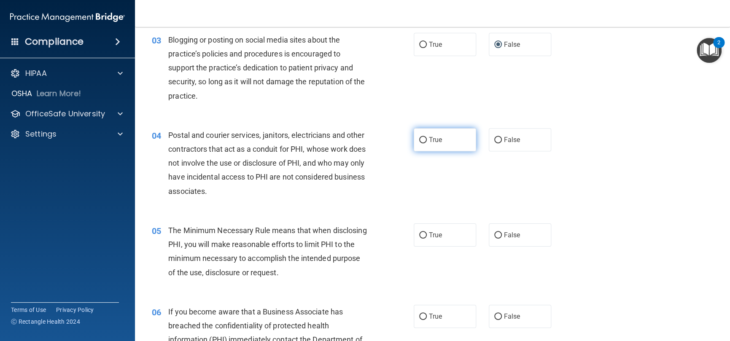
click at [421, 139] on input "True" at bounding box center [423, 140] width 8 height 6
radio input "true"
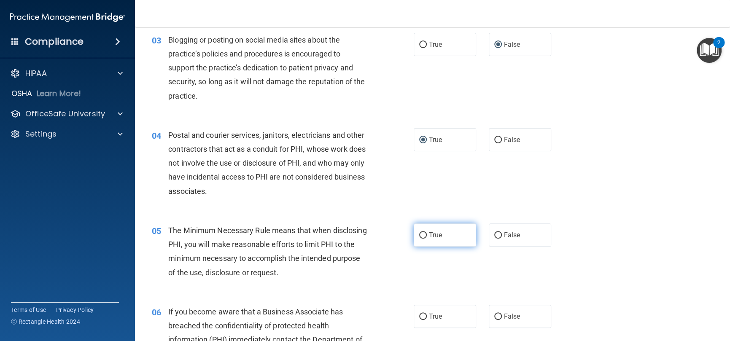
click at [422, 233] on input "True" at bounding box center [423, 236] width 8 height 6
radio input "true"
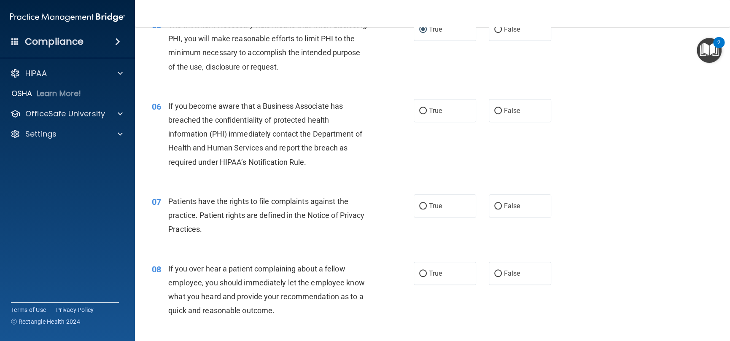
scroll to position [422, 0]
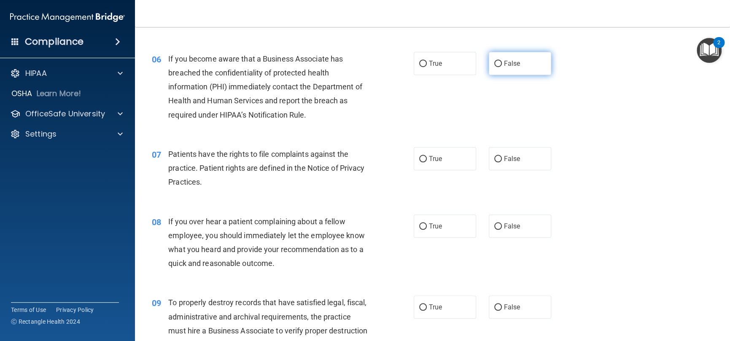
click at [497, 65] on input "False" at bounding box center [499, 64] width 8 height 6
radio input "true"
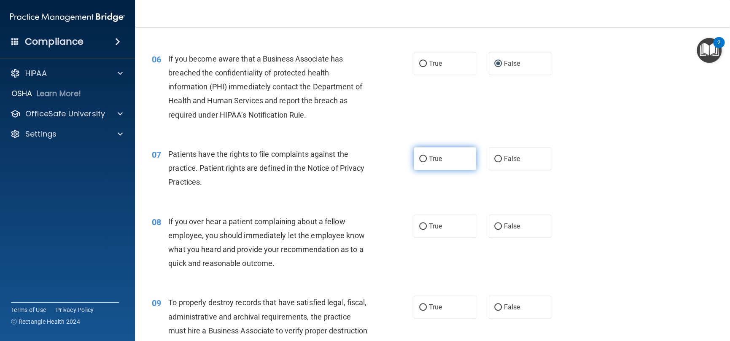
click at [422, 154] on label "True" at bounding box center [445, 158] width 62 height 23
click at [422, 156] on input "True" at bounding box center [423, 159] width 8 height 6
radio input "true"
click at [495, 227] on input "False" at bounding box center [499, 227] width 8 height 6
radio input "true"
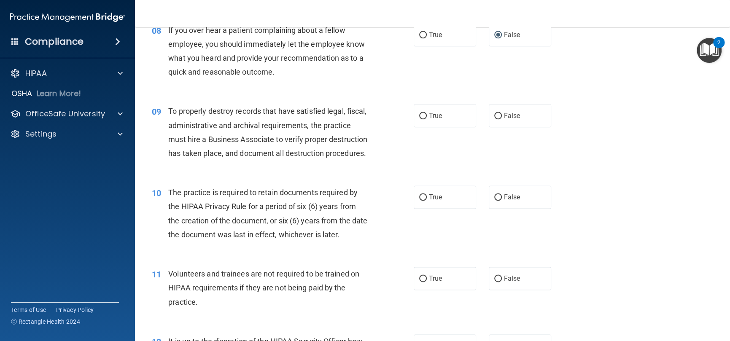
scroll to position [633, 0]
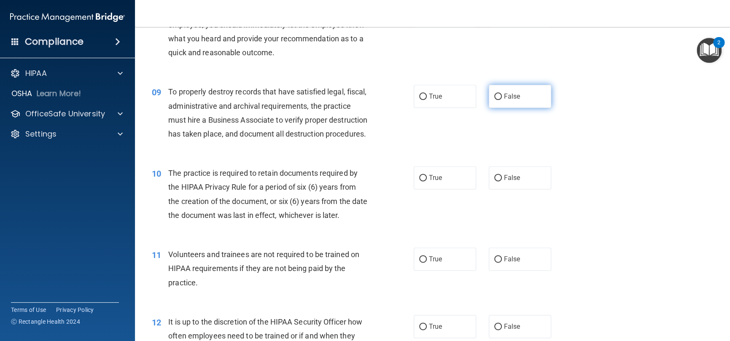
click at [495, 95] on input "False" at bounding box center [499, 97] width 8 height 6
radio input "true"
click at [421, 181] on input "True" at bounding box center [423, 178] width 8 height 6
radio input "true"
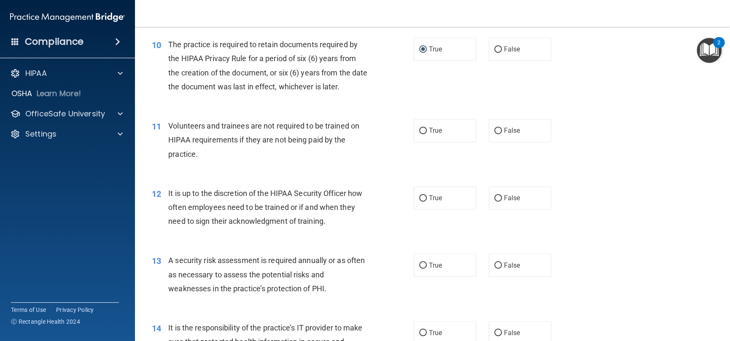
scroll to position [760, 0]
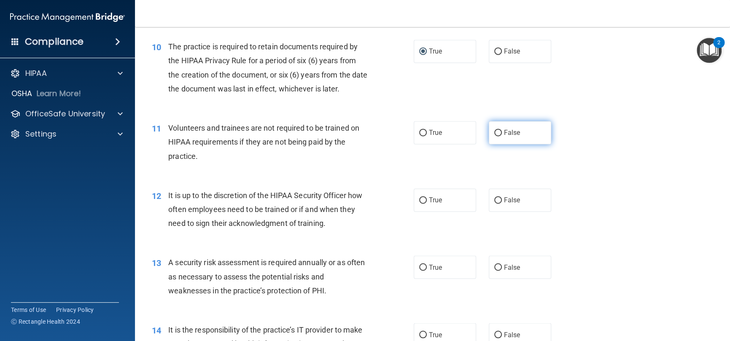
click at [496, 136] on input "False" at bounding box center [499, 133] width 8 height 6
radio input "true"
click at [495, 204] on input "False" at bounding box center [499, 200] width 8 height 6
radio input "true"
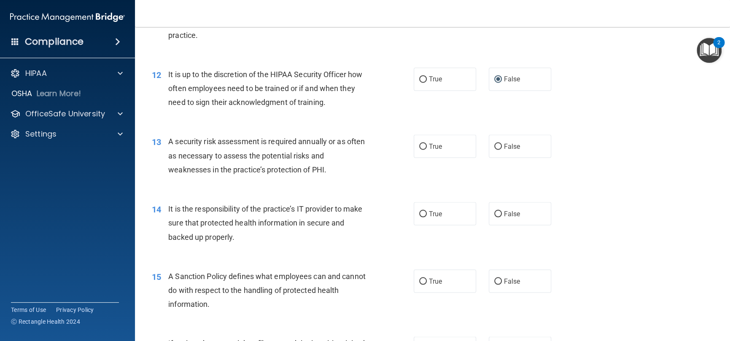
scroll to position [886, 0]
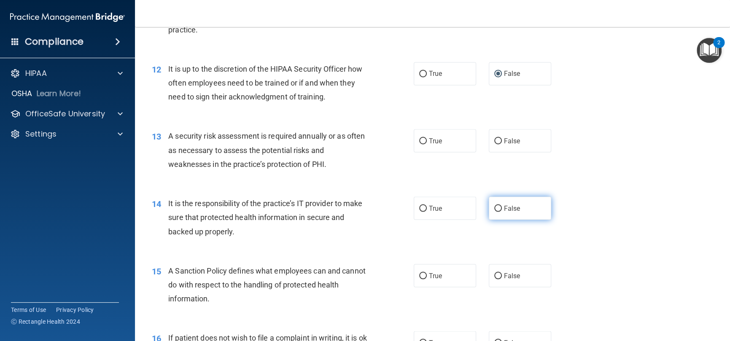
drag, startPoint x: 422, startPoint y: 156, endPoint x: 488, endPoint y: 233, distance: 101.2
click at [422, 144] on input "True" at bounding box center [423, 141] width 8 height 6
radio input "true"
click at [495, 212] on input "False" at bounding box center [499, 209] width 8 height 6
radio input "true"
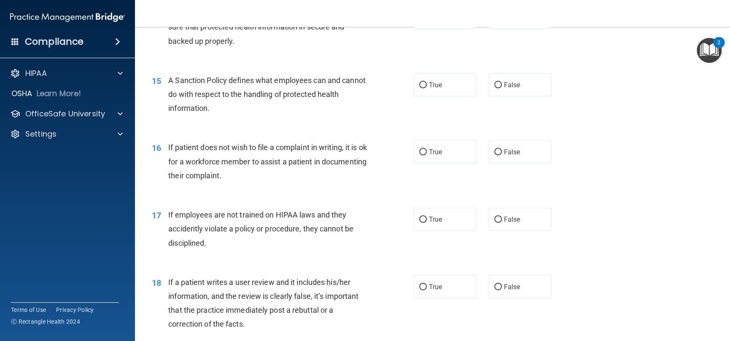
scroll to position [1097, 0]
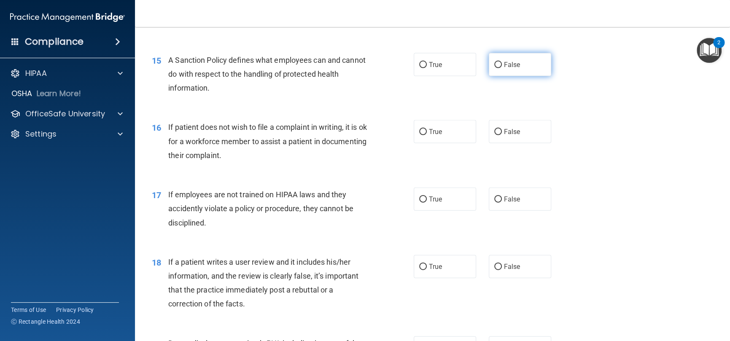
click at [497, 68] on input "False" at bounding box center [499, 65] width 8 height 6
radio input "true"
click at [429, 136] on span "True" at bounding box center [435, 132] width 13 height 8
click at [426, 135] on input "True" at bounding box center [423, 132] width 8 height 6
radio input "true"
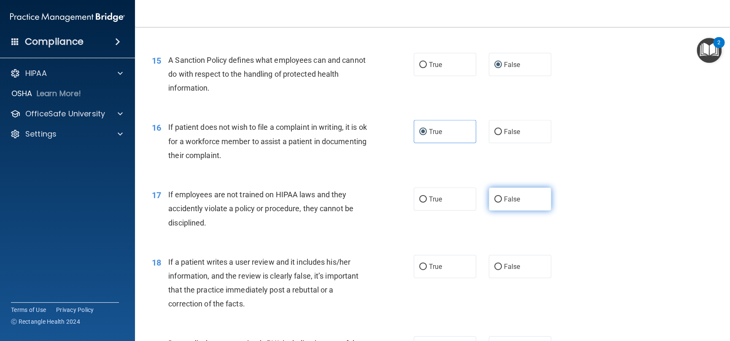
click at [495, 203] on input "False" at bounding box center [499, 200] width 8 height 6
radio input "true"
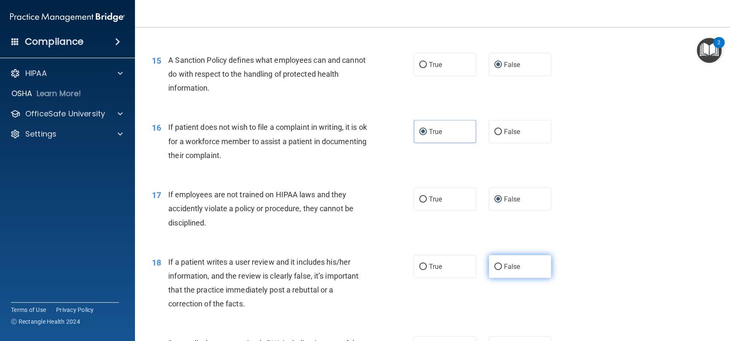
click at [495, 270] on input "False" at bounding box center [499, 267] width 8 height 6
radio input "true"
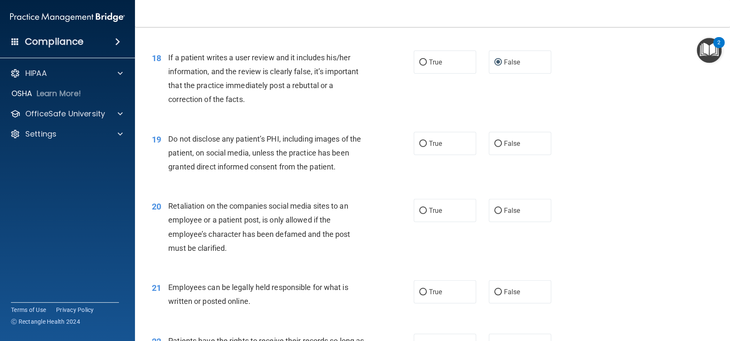
scroll to position [1308, 0]
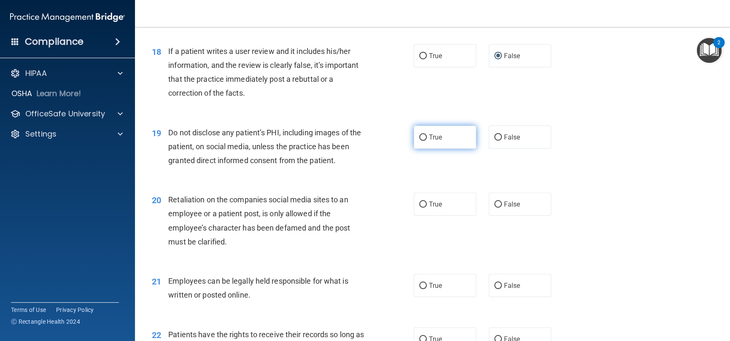
click at [419, 141] on input "True" at bounding box center [423, 138] width 8 height 6
radio input "true"
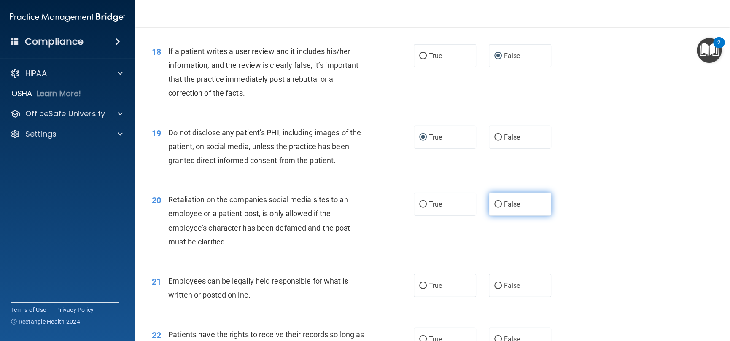
click at [495, 208] on input "False" at bounding box center [499, 205] width 8 height 6
radio input "true"
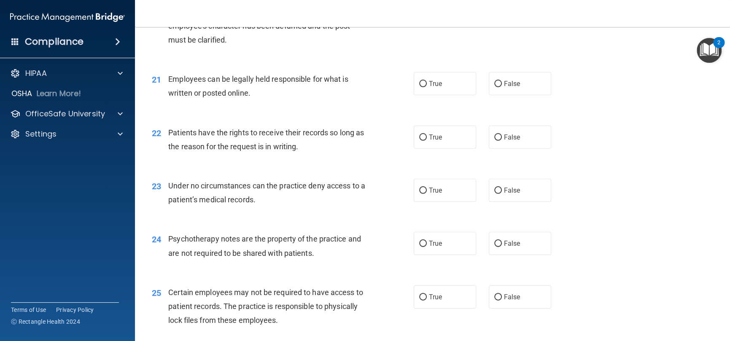
scroll to position [1519, 0]
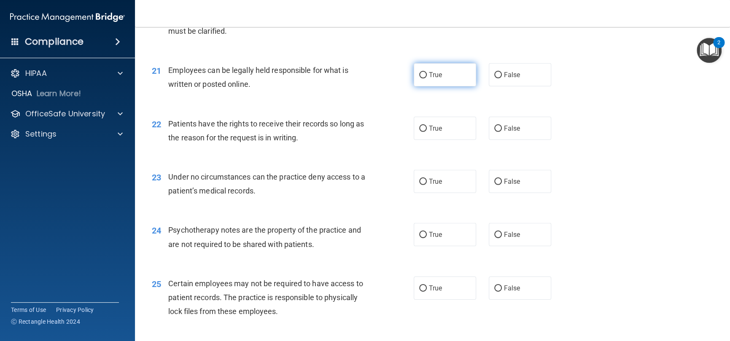
click at [420, 78] on input "True" at bounding box center [423, 75] width 8 height 6
radio input "true"
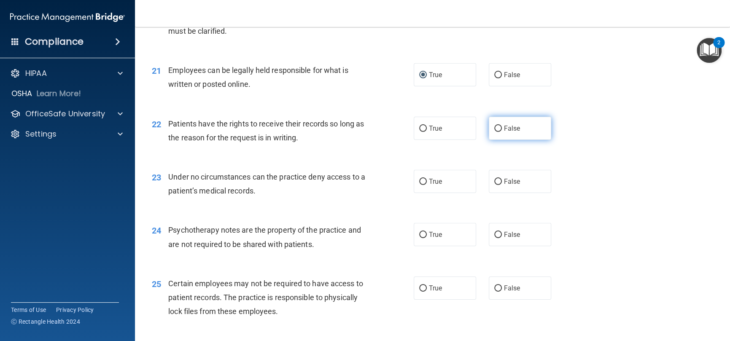
click at [495, 132] on input "False" at bounding box center [499, 129] width 8 height 6
radio input "true"
click at [495, 185] on input "False" at bounding box center [499, 182] width 8 height 6
radio input "true"
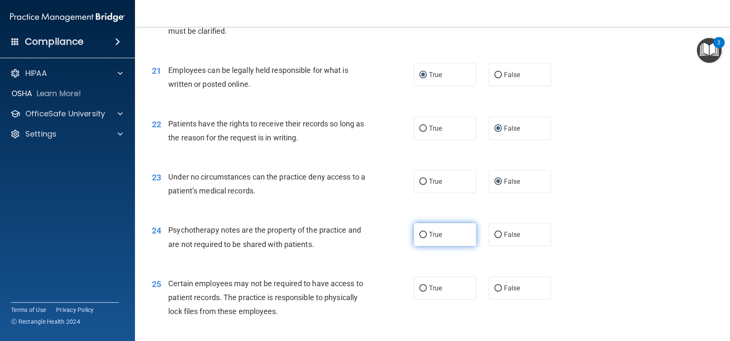
click at [420, 238] on input "True" at bounding box center [423, 235] width 8 height 6
radio input "true"
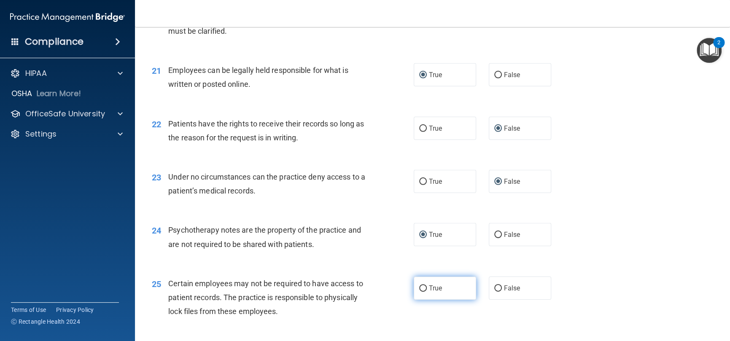
click at [419, 292] on input "True" at bounding box center [423, 289] width 8 height 6
radio input "true"
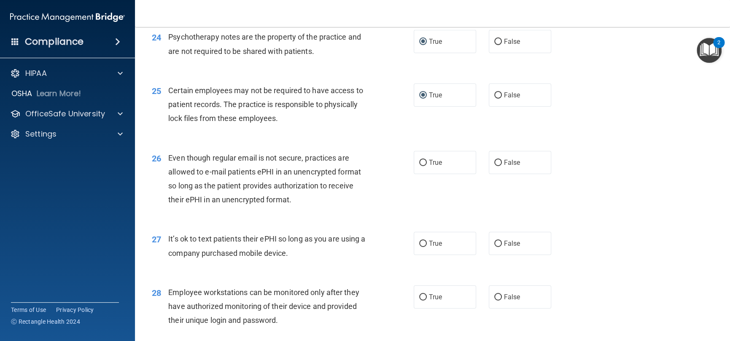
scroll to position [1730, 0]
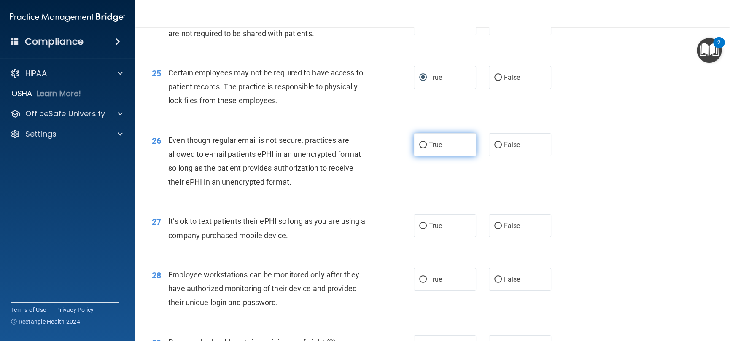
click at [421, 149] on input "True" at bounding box center [423, 145] width 8 height 6
radio input "true"
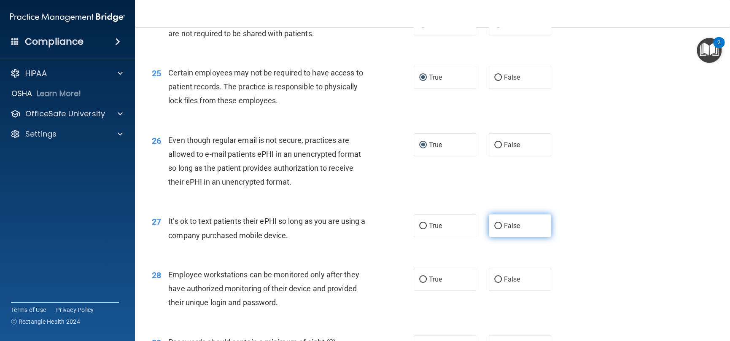
click at [495, 230] on input "False" at bounding box center [499, 226] width 8 height 6
radio input "true"
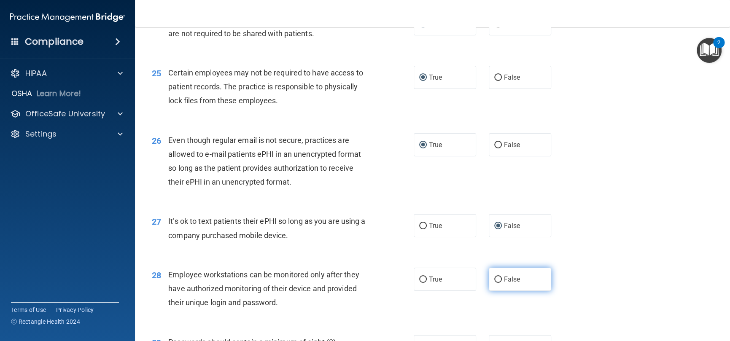
drag, startPoint x: 489, startPoint y: 295, endPoint x: 510, endPoint y: 291, distance: 20.7
click at [511, 291] on label "False" at bounding box center [520, 279] width 62 height 23
click at [502, 283] on input "False" at bounding box center [499, 280] width 8 height 6
radio input "true"
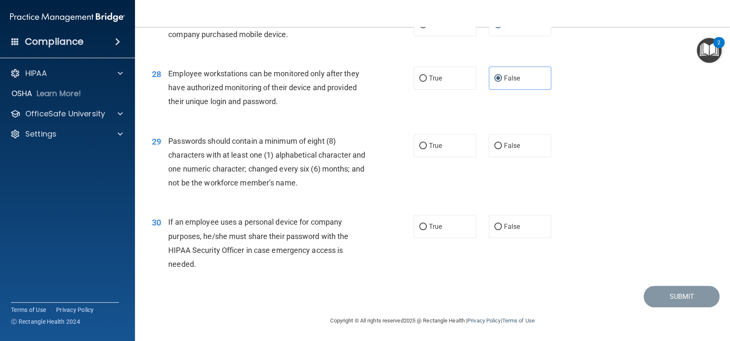
scroll to position [1946, 0]
click at [414, 144] on label "True" at bounding box center [445, 145] width 62 height 23
click at [419, 144] on input "True" at bounding box center [423, 146] width 8 height 6
radio input "true"
click at [495, 224] on input "False" at bounding box center [499, 227] width 8 height 6
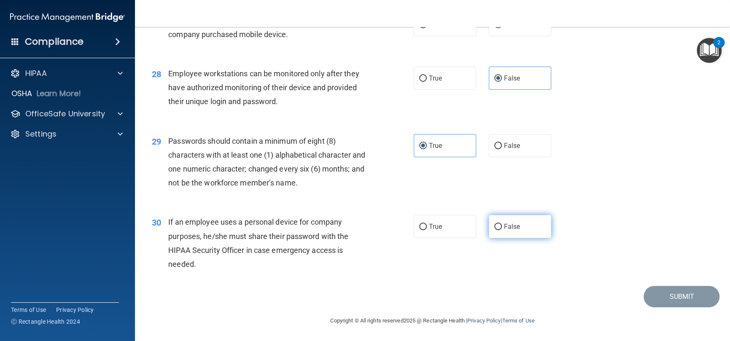
radio input "true"
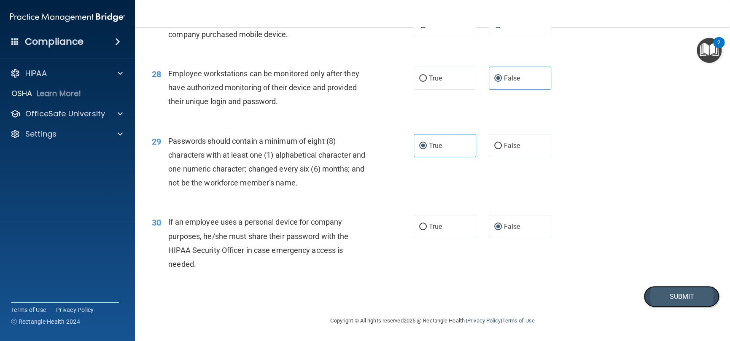
click at [666, 302] on button "Submit" at bounding box center [682, 297] width 76 height 22
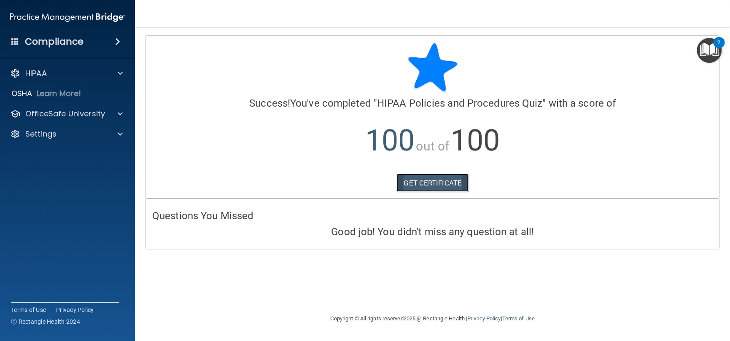
click at [430, 182] on link "GET CERTIFICATE" at bounding box center [433, 183] width 72 height 19
click at [58, 111] on p "OfficeSafe University" at bounding box center [65, 114] width 80 height 10
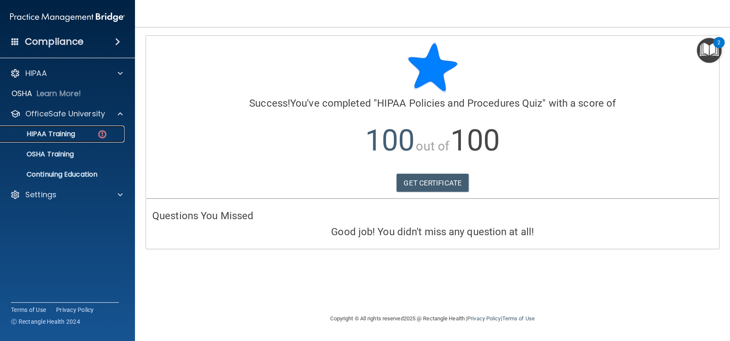
click at [59, 133] on p "HIPAA Training" at bounding box center [40, 134] width 70 height 8
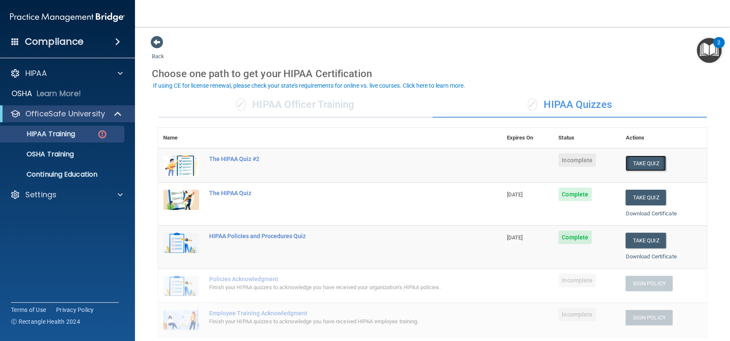
click at [639, 161] on button "Take Quiz" at bounding box center [646, 164] width 41 height 16
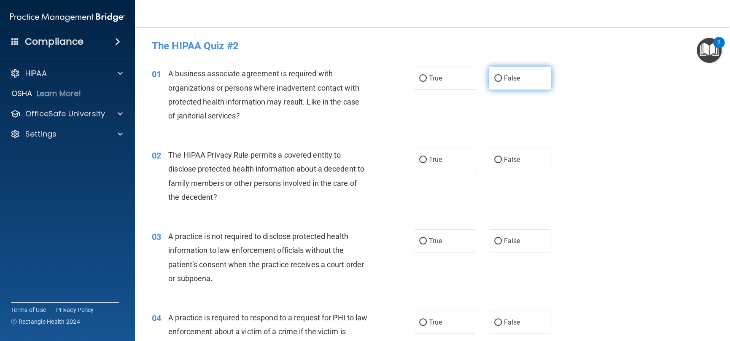
click at [496, 76] on input "False" at bounding box center [499, 79] width 8 height 6
radio input "true"
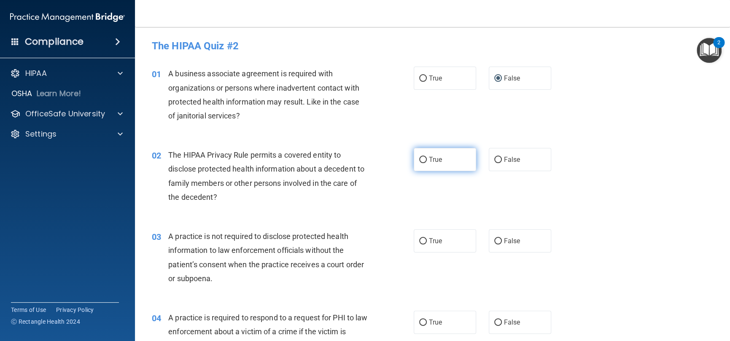
click at [423, 161] on input "True" at bounding box center [423, 160] width 8 height 6
radio input "true"
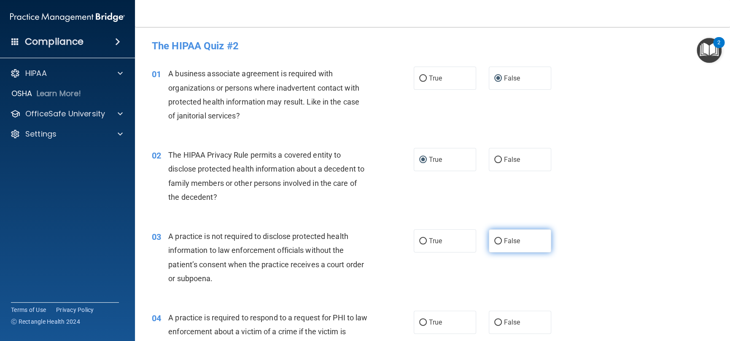
click at [495, 238] on input "False" at bounding box center [499, 241] width 8 height 6
radio input "true"
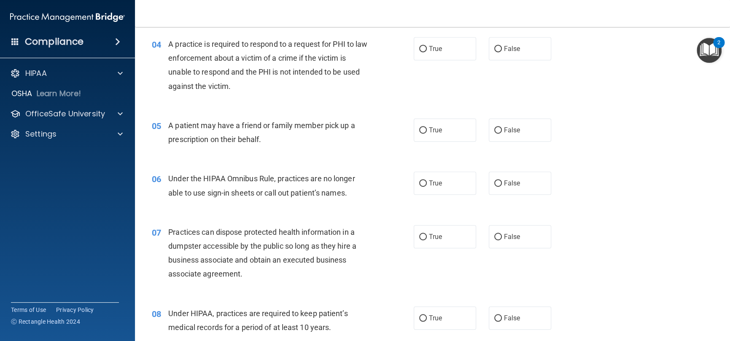
scroll to position [253, 0]
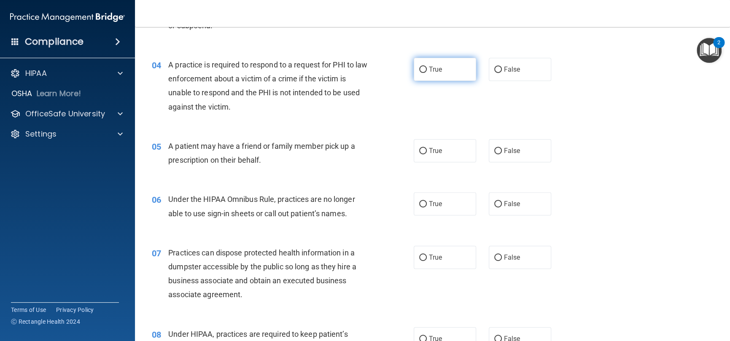
click at [419, 72] on input "True" at bounding box center [423, 70] width 8 height 6
radio input "true"
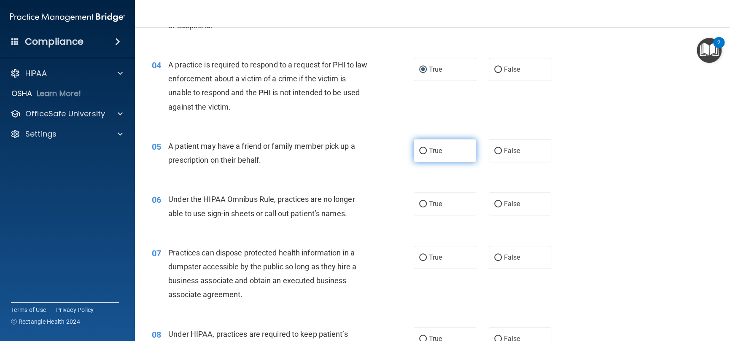
click at [419, 153] on input "True" at bounding box center [423, 151] width 8 height 6
radio input "true"
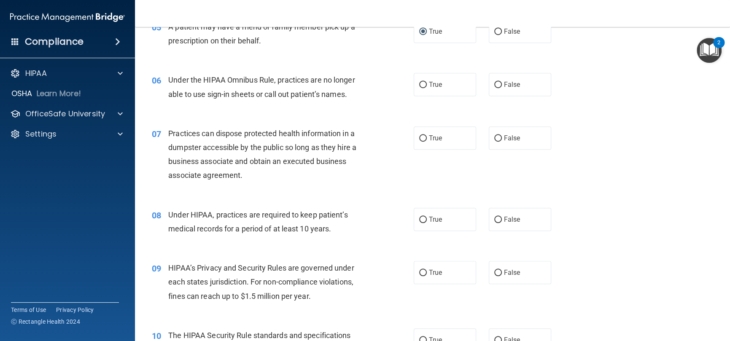
scroll to position [380, 0]
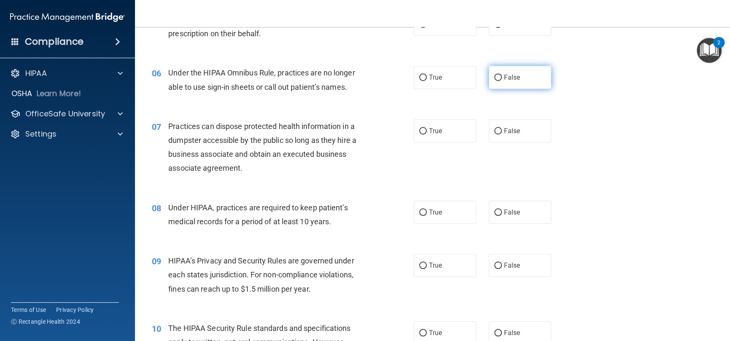
click at [495, 76] on input "False" at bounding box center [499, 78] width 8 height 6
radio input "true"
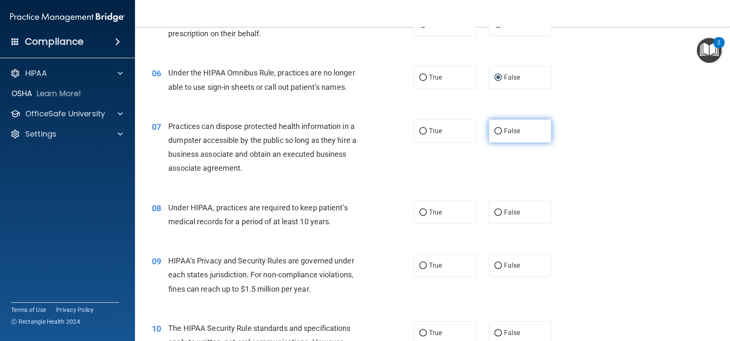
click at [495, 130] on input "False" at bounding box center [499, 131] width 8 height 6
radio input "true"
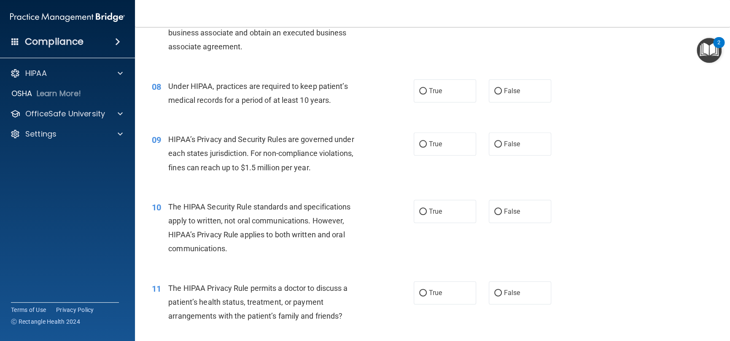
scroll to position [506, 0]
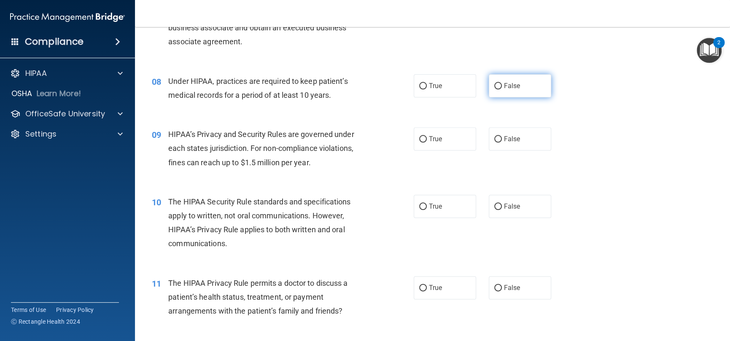
click at [496, 85] on input "False" at bounding box center [499, 86] width 8 height 6
radio input "true"
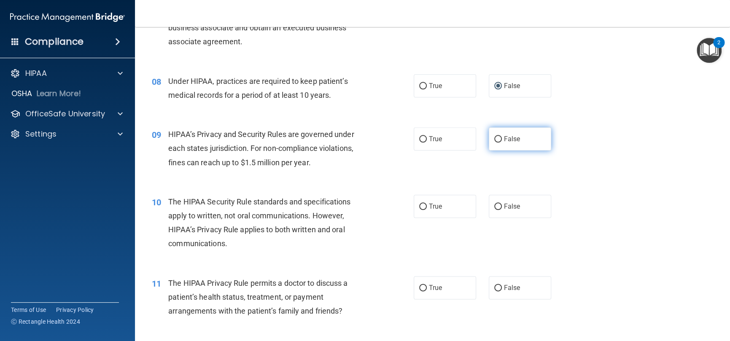
click at [495, 138] on input "False" at bounding box center [499, 139] width 8 height 6
radio input "true"
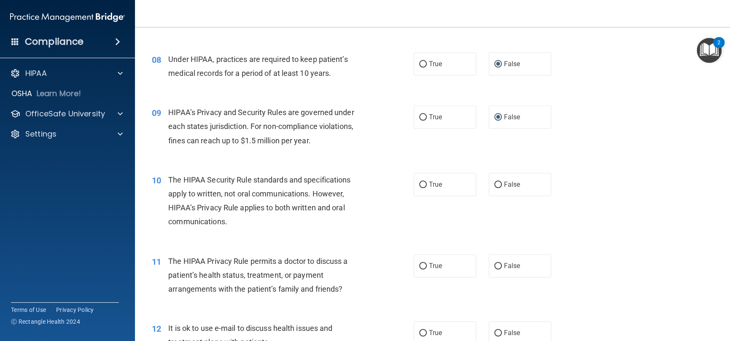
scroll to position [633, 0]
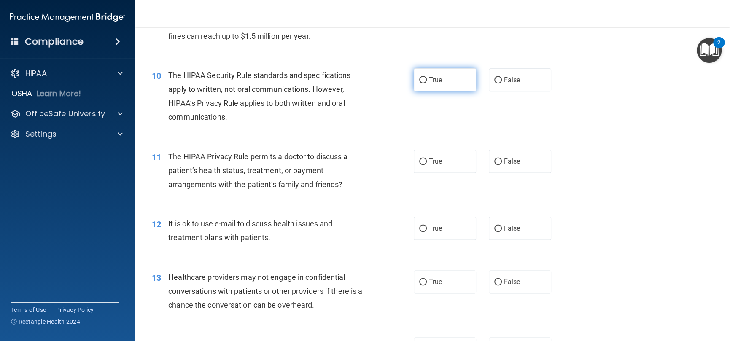
click at [419, 80] on input "True" at bounding box center [423, 80] width 8 height 6
radio input "true"
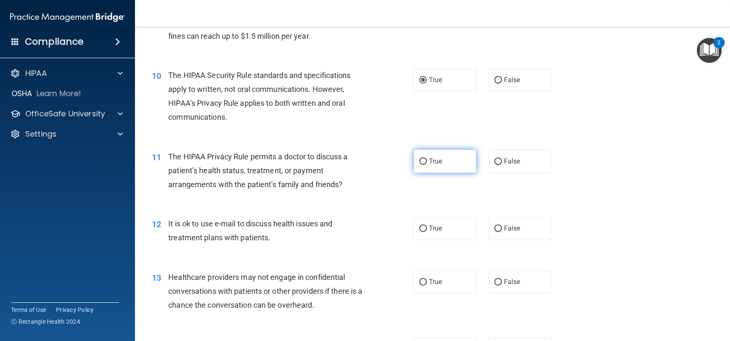
click at [422, 161] on input "True" at bounding box center [423, 162] width 8 height 6
radio input "true"
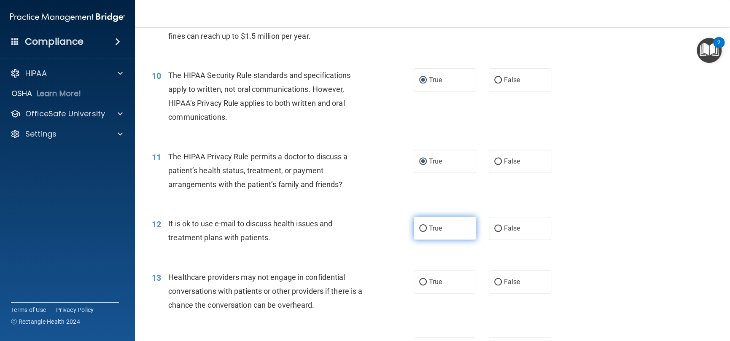
click at [419, 230] on input "True" at bounding box center [423, 229] width 8 height 6
radio input "true"
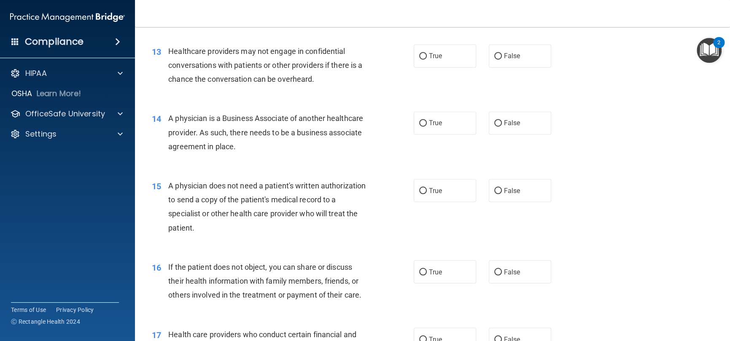
scroll to position [844, 0]
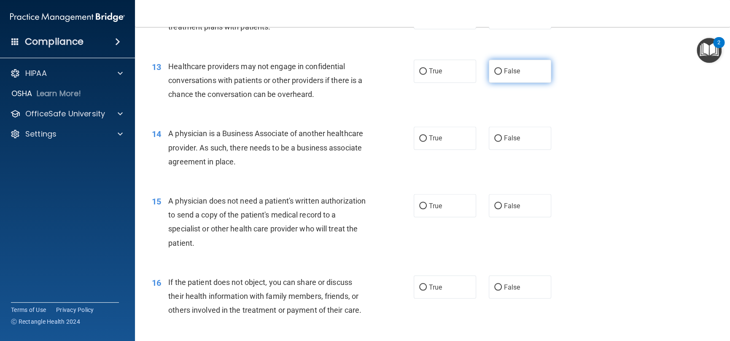
click at [495, 73] on input "False" at bounding box center [499, 71] width 8 height 6
radio input "true"
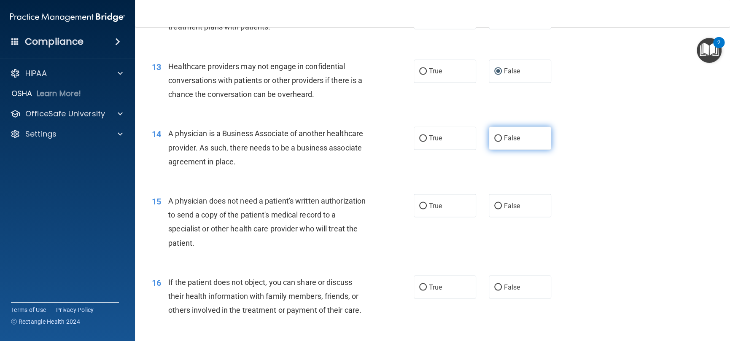
click at [495, 137] on input "False" at bounding box center [499, 138] width 8 height 6
radio input "true"
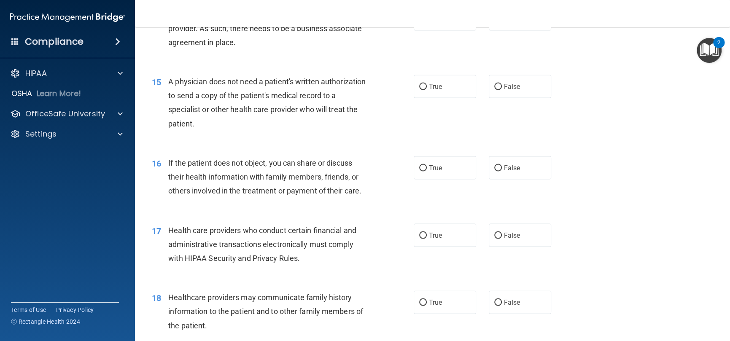
scroll to position [971, 0]
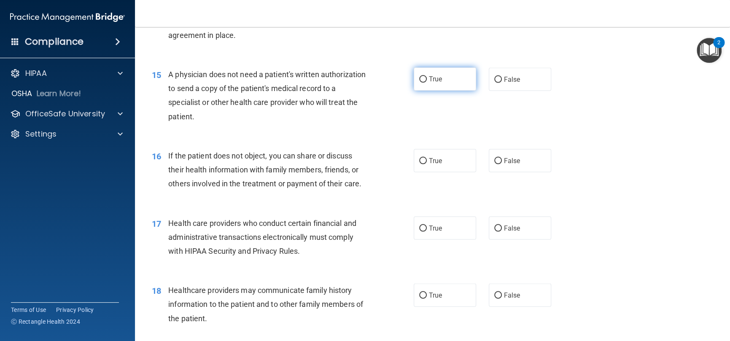
click at [419, 82] on input "True" at bounding box center [423, 79] width 8 height 6
radio input "true"
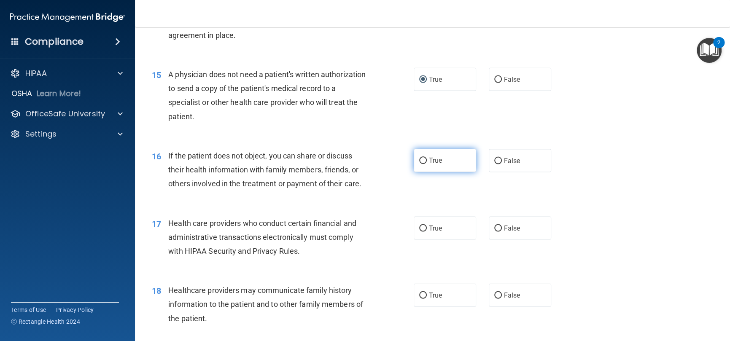
drag, startPoint x: 422, startPoint y: 158, endPoint x: 418, endPoint y: 190, distance: 32.3
click at [422, 158] on input "True" at bounding box center [423, 161] width 8 height 6
radio input "true"
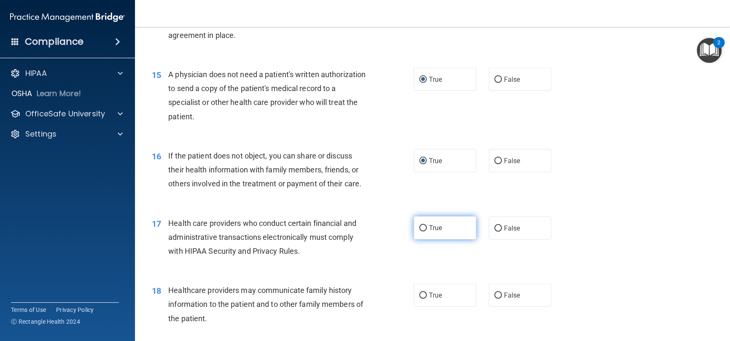
click at [421, 226] on input "True" at bounding box center [423, 228] width 8 height 6
radio input "true"
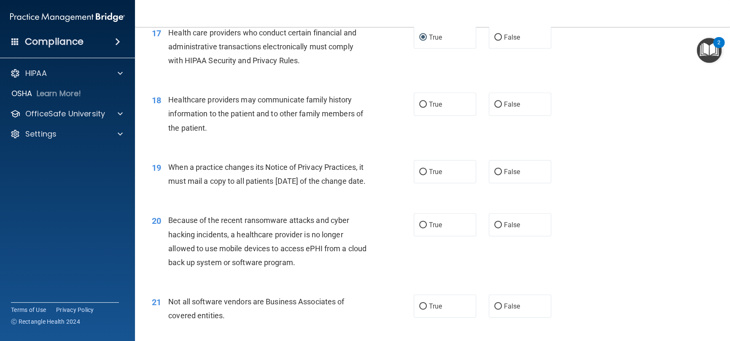
scroll to position [1182, 0]
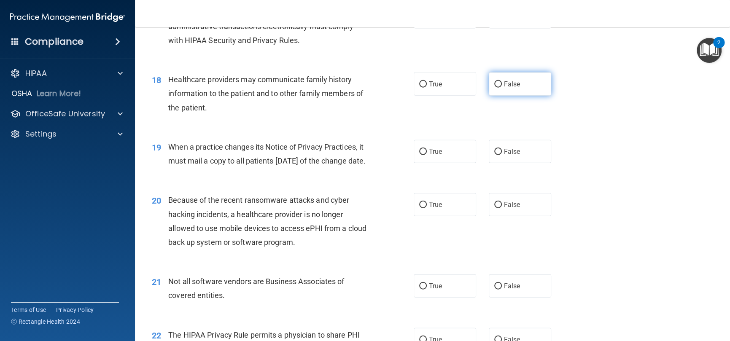
click at [498, 89] on label "False" at bounding box center [520, 84] width 62 height 23
click at [498, 88] on input "False" at bounding box center [499, 84] width 8 height 6
radio input "true"
click at [495, 147] on label "False" at bounding box center [520, 151] width 62 height 23
click at [495, 149] on input "False" at bounding box center [499, 152] width 8 height 6
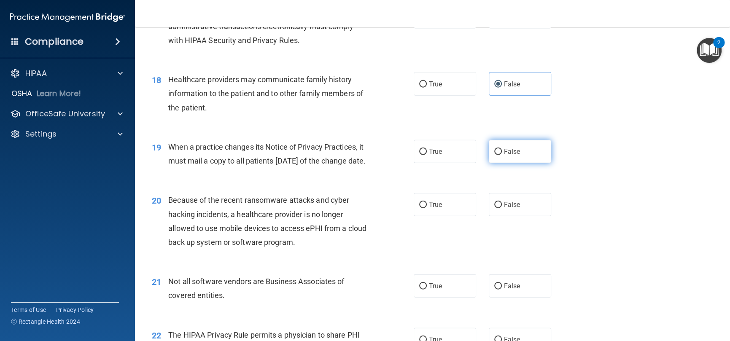
radio input "true"
click at [492, 216] on label "False" at bounding box center [520, 204] width 62 height 23
click at [495, 208] on input "False" at bounding box center [499, 205] width 8 height 6
radio input "true"
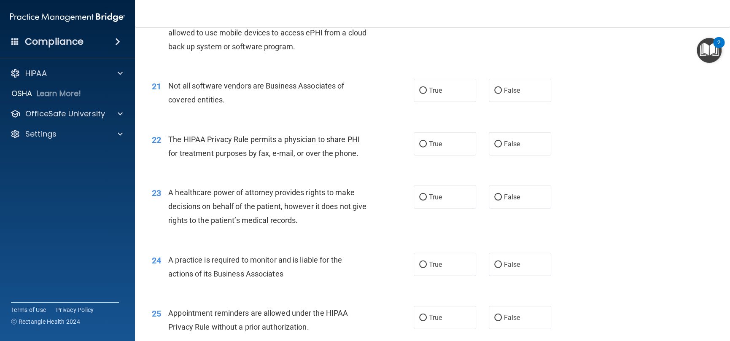
scroll to position [1393, 0]
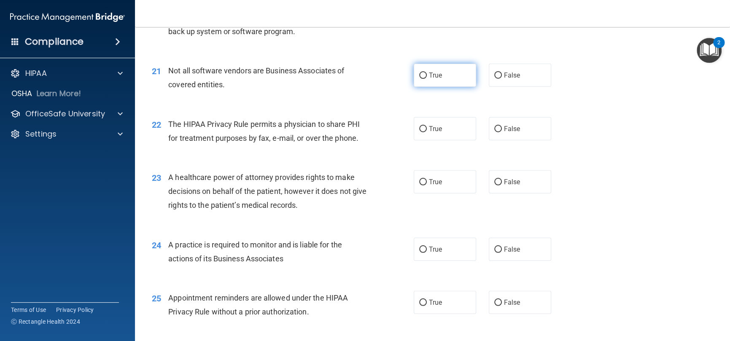
click at [422, 79] on input "True" at bounding box center [423, 76] width 8 height 6
radio input "true"
click at [419, 132] on input "True" at bounding box center [423, 129] width 8 height 6
radio input "true"
click at [495, 186] on input "False" at bounding box center [499, 182] width 8 height 6
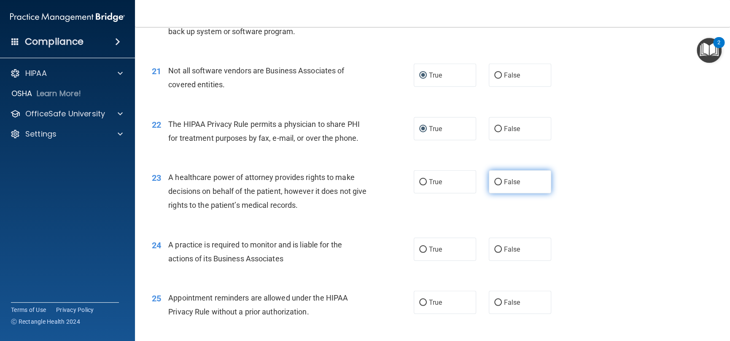
radio input "true"
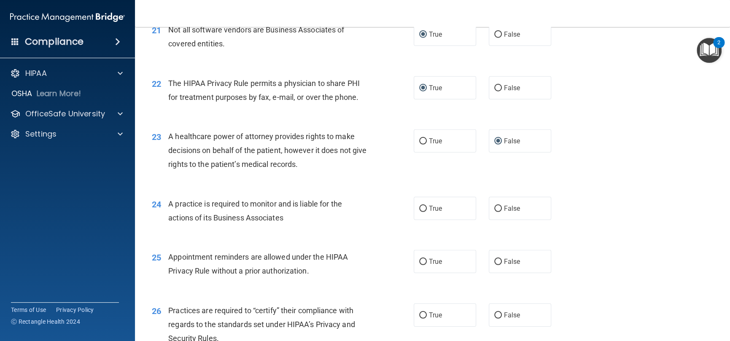
scroll to position [1519, 0]
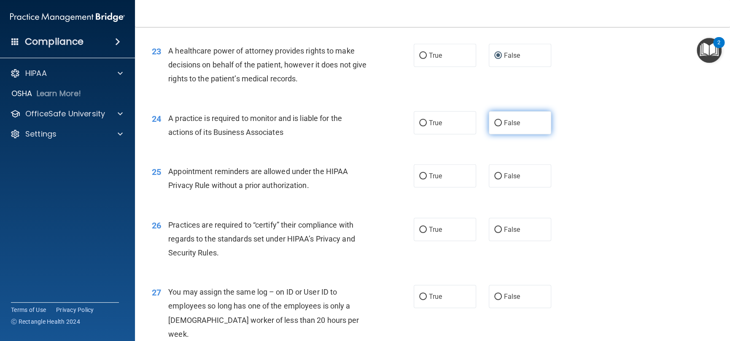
click at [498, 135] on label "False" at bounding box center [520, 122] width 62 height 23
click at [498, 127] on input "False" at bounding box center [499, 123] width 8 height 6
radio input "true"
drag, startPoint x: 419, startPoint y: 191, endPoint x: 424, endPoint y: 192, distance: 4.8
click at [420, 180] on input "True" at bounding box center [423, 176] width 8 height 6
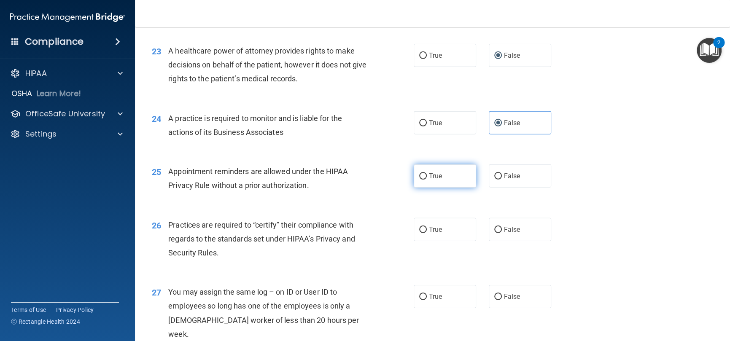
radio input "true"
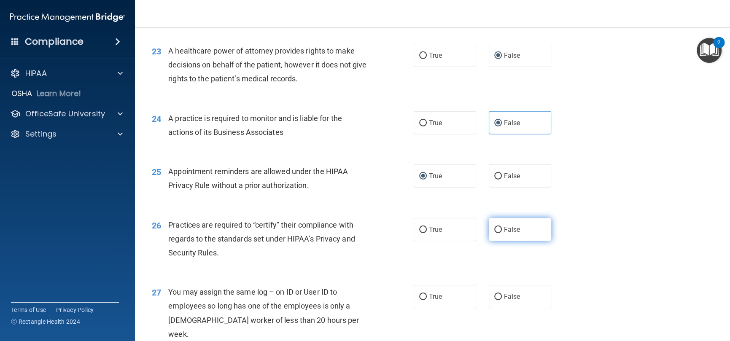
click at [495, 233] on input "False" at bounding box center [499, 230] width 8 height 6
radio input "true"
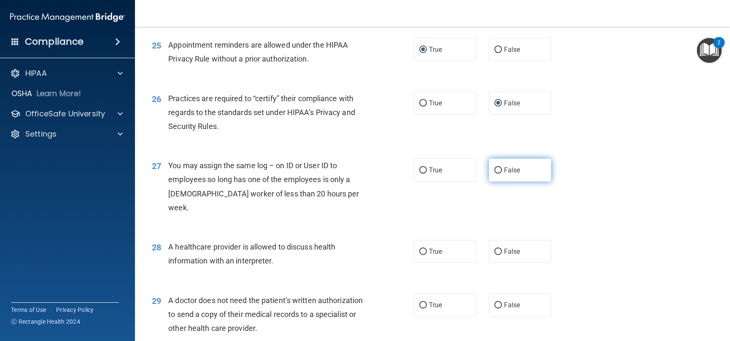
click at [484, 177] on div "True False" at bounding box center [489, 170] width 150 height 23
click at [495, 174] on input "False" at bounding box center [499, 171] width 8 height 6
radio input "true"
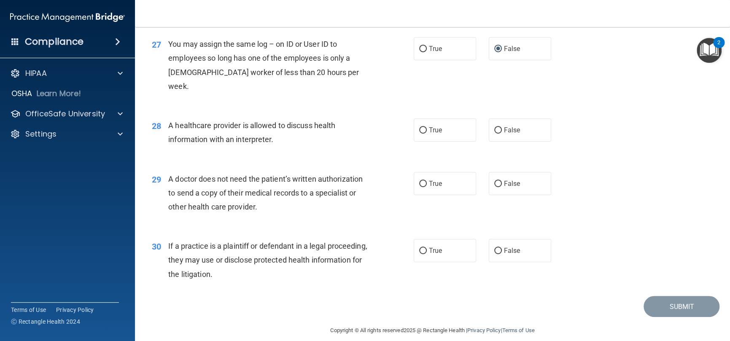
scroll to position [1772, 0]
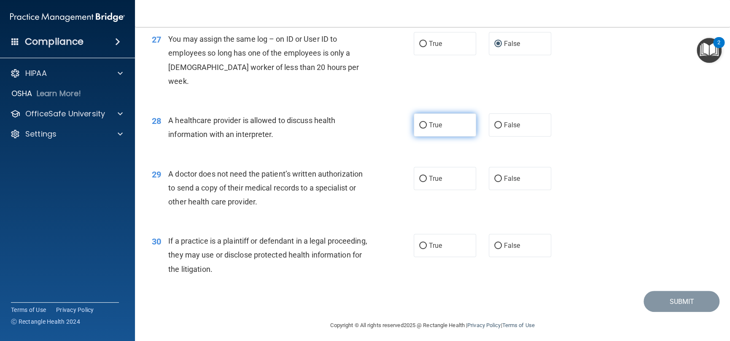
click at [422, 128] on input "True" at bounding box center [423, 125] width 8 height 6
radio input "true"
click at [420, 176] on input "True" at bounding box center [423, 179] width 8 height 6
radio input "true"
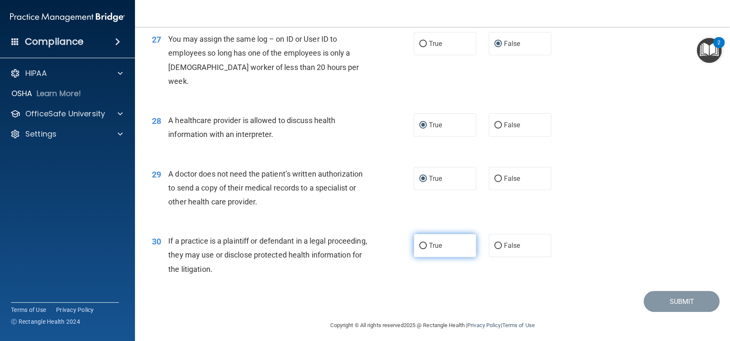
click at [423, 244] on label "True" at bounding box center [445, 245] width 62 height 23
click at [423, 244] on input "True" at bounding box center [423, 246] width 8 height 6
radio input "true"
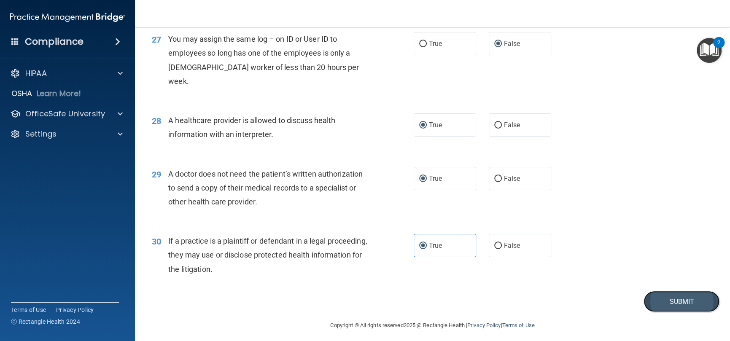
click at [679, 305] on button "Submit" at bounding box center [682, 302] width 76 height 22
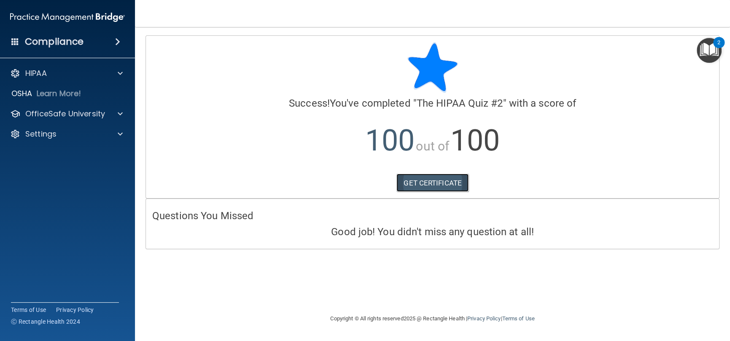
click at [435, 181] on link "GET CERTIFICATE" at bounding box center [433, 183] width 72 height 19
